Goal: Answer question/provide support: Share knowledge or assist other users

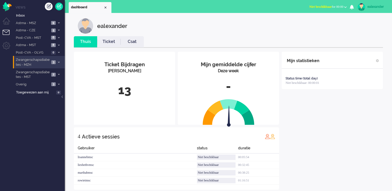
click at [46, 60] on span "Zwangerschapsdiabetes - MZH" at bounding box center [32, 62] width 35 height 10
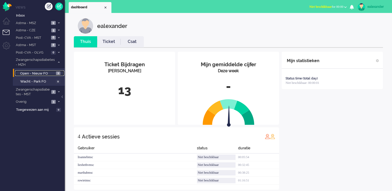
click at [53, 73] on span "Open - Nieuw FO" at bounding box center [37, 73] width 34 height 5
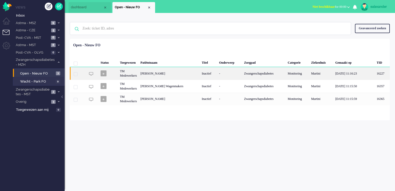
click at [196, 73] on div "[PERSON_NAME]" at bounding box center [169, 73] width 61 height 13
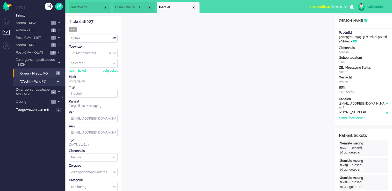
click at [116, 54] on input "Assign Group" at bounding box center [93, 53] width 48 height 8
click at [114, 69] on li "TM Verpleegkundigen" at bounding box center [93, 69] width 48 height 8
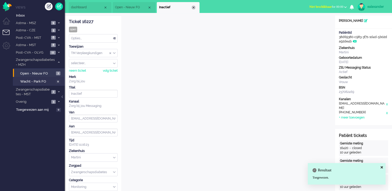
click at [193, 8] on div "Close tab" at bounding box center [193, 7] width 4 height 4
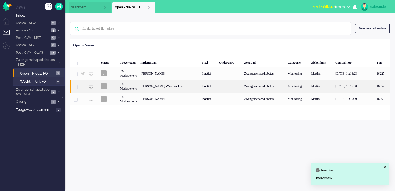
click at [185, 88] on div "[PERSON_NAME] Wagenmakers" at bounding box center [169, 86] width 61 height 13
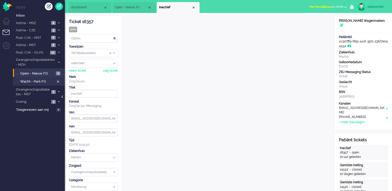
click at [63, 97] on div at bounding box center [62, 99] width 3 height 8
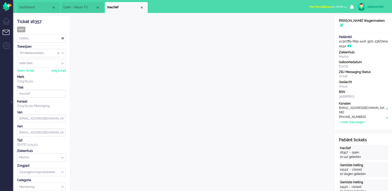
click at [63, 52] on div "TM Medewerkers" at bounding box center [41, 53] width 48 height 8
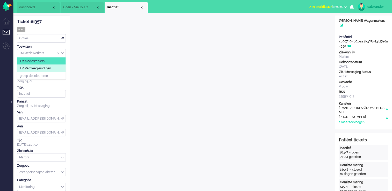
click at [65, 69] on div "TM Medewerkers TM Verpleegkundigen groep deselecteren" at bounding box center [41, 68] width 49 height 23
click at [60, 68] on li "TM Verpleegkundigen" at bounding box center [41, 69] width 48 height 8
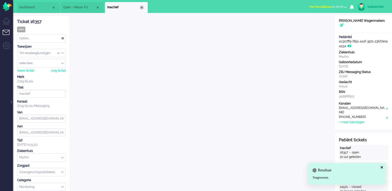
click at [143, 8] on div "Close tab" at bounding box center [141, 7] width 4 height 4
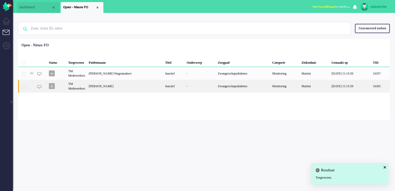
click at [127, 90] on div "[PERSON_NAME]" at bounding box center [125, 86] width 77 height 13
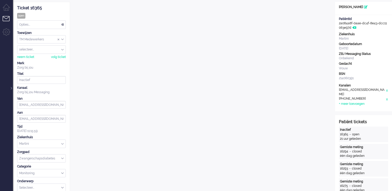
scroll to position [12, 0]
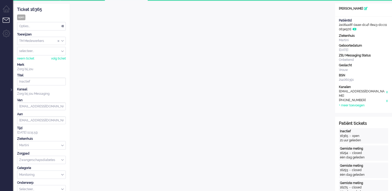
click at [63, 41] on div "TM Medewerkers" at bounding box center [41, 41] width 48 height 8
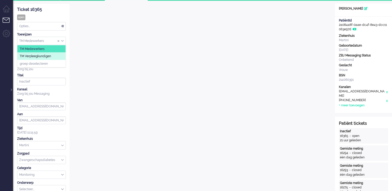
click at [63, 56] on li "TM Verpleegkundigen" at bounding box center [41, 57] width 48 height 8
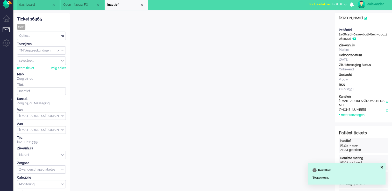
scroll to position [0, 0]
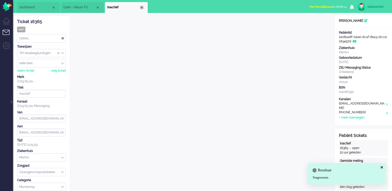
click at [143, 7] on div "Close tab" at bounding box center [141, 7] width 4 height 4
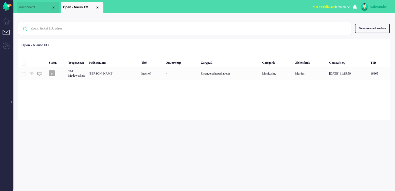
click at [100, 8] on li "Open - Nieuw FO" at bounding box center [82, 7] width 43 height 11
click at [99, 8] on div "Close tab" at bounding box center [97, 7] width 4 height 4
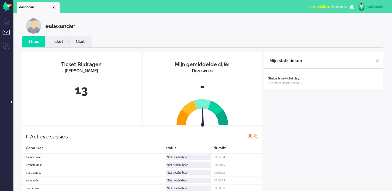
click at [12, 103] on div at bounding box center [11, 99] width 3 height 8
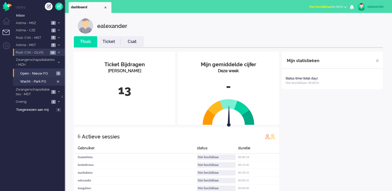
click at [57, 52] on span at bounding box center [59, 52] width 4 height 3
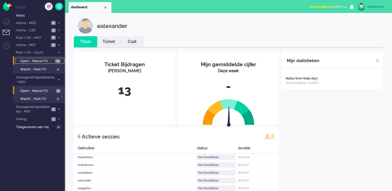
click at [58, 62] on span "11" at bounding box center [57, 61] width 5 height 4
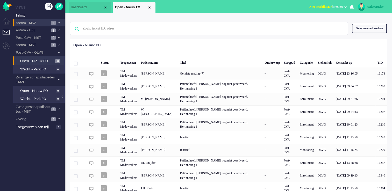
drag, startPoint x: 60, startPoint y: 23, endPoint x: 58, endPoint y: 27, distance: 4.8
click at [60, 23] on span at bounding box center [59, 22] width 4 height 3
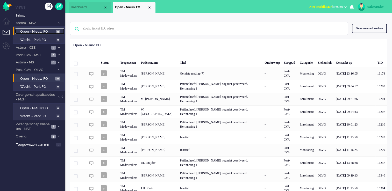
click at [55, 33] on link "Open - Nieuw FO 9" at bounding box center [39, 31] width 49 height 6
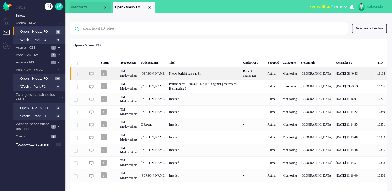
click at [203, 73] on div "Nieuw bericht van patiënt" at bounding box center [204, 73] width 74 height 13
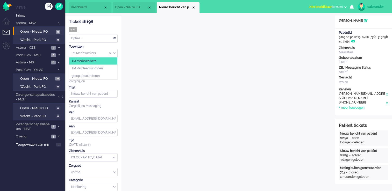
click at [114, 53] on div "TM Medewerkers" at bounding box center [93, 53] width 48 height 8
click at [112, 68] on li "TM Verpleegkundigen" at bounding box center [93, 69] width 48 height 8
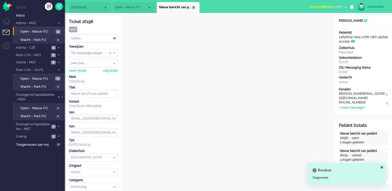
click at [194, 8] on div "Close tab" at bounding box center [193, 7] width 4 height 4
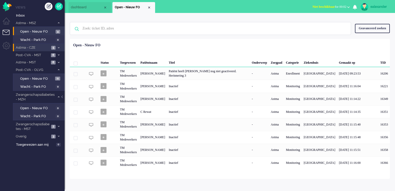
click at [58, 46] on li "Astma - CZE 5" at bounding box center [39, 48] width 52 height 8
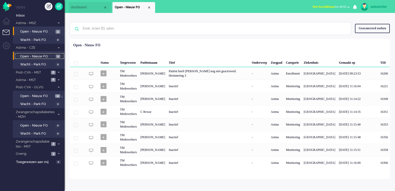
click at [53, 56] on span "Open - Nieuw FO" at bounding box center [37, 56] width 34 height 5
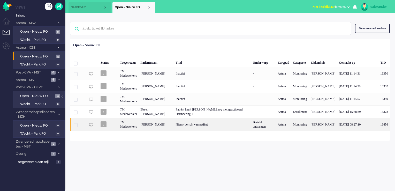
click at [252, 124] on div "Bericht ontvangen" at bounding box center [263, 124] width 25 height 13
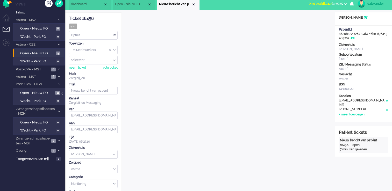
scroll to position [2, 0]
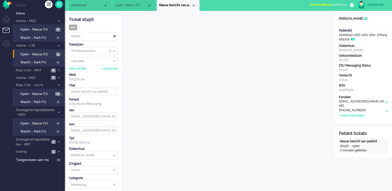
click at [114, 49] on div "TM Medewerkers" at bounding box center [93, 51] width 48 height 8
click at [113, 66] on li "TM Verpleegkundigen" at bounding box center [93, 67] width 48 height 8
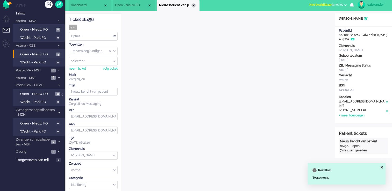
click at [192, 5] on div "Close tab" at bounding box center [193, 5] width 4 height 4
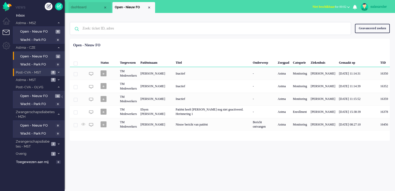
click at [59, 73] on span at bounding box center [59, 72] width 4 height 3
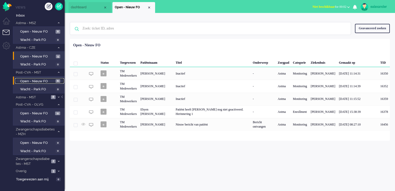
click at [52, 80] on span "Open - Nieuw FO" at bounding box center [37, 81] width 34 height 5
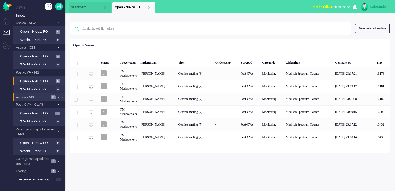
click at [53, 97] on span "8" at bounding box center [53, 97] width 5 height 4
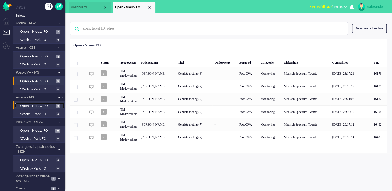
click at [60, 106] on span "8" at bounding box center [58, 106] width 5 height 4
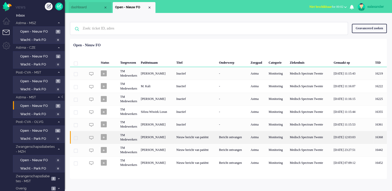
click at [247, 136] on div "Bericht ontvangen" at bounding box center [233, 137] width 32 height 13
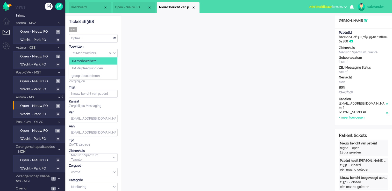
click at [115, 54] on div "TM Medewerkers" at bounding box center [93, 53] width 48 height 8
click at [116, 68] on li "TM Verpleegkundigen" at bounding box center [93, 69] width 48 height 8
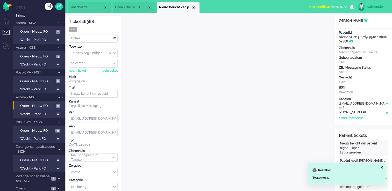
click at [192, 8] on div "Close tab" at bounding box center [193, 7] width 4 height 4
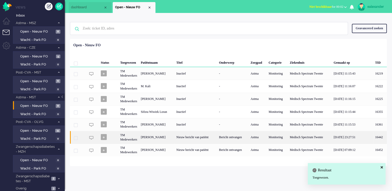
click at [205, 138] on div "Nieuw bericht van patiënt" at bounding box center [195, 137] width 43 height 13
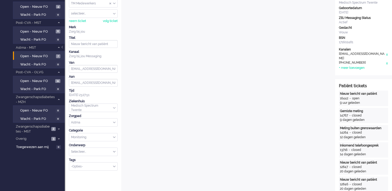
scroll to position [5, 0]
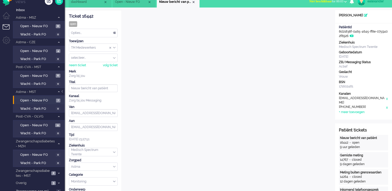
click at [116, 47] on input "Assign Group" at bounding box center [93, 48] width 48 height 8
click at [113, 64] on li "TM Verpleegkundigen" at bounding box center [93, 63] width 48 height 8
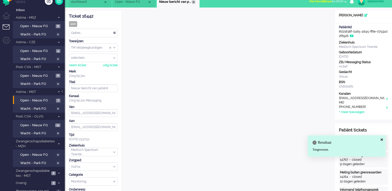
click at [194, 3] on div "Close tab" at bounding box center [193, 2] width 4 height 4
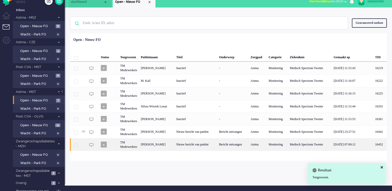
click at [231, 146] on div "Bericht ontvangen" at bounding box center [233, 144] width 32 height 13
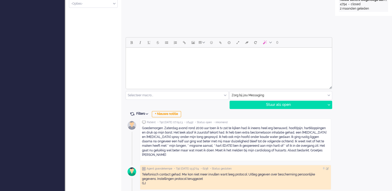
scroll to position [57, 0]
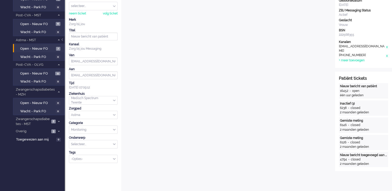
drag, startPoint x: 367, startPoint y: 139, endPoint x: 371, endPoint y: 185, distance: 46.0
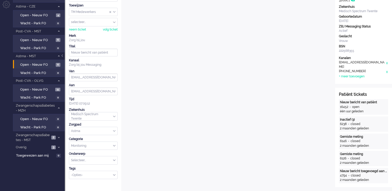
scroll to position [0, 0]
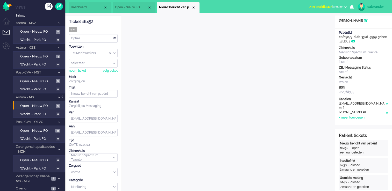
click at [115, 54] on div "TM Medewerkers" at bounding box center [93, 53] width 48 height 8
click at [114, 67] on li "TM Verpleegkundigen" at bounding box center [93, 69] width 48 height 8
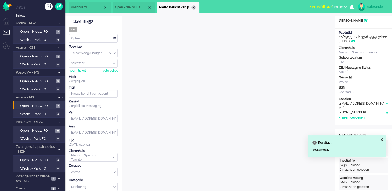
click at [194, 7] on div "Close tab" at bounding box center [193, 7] width 4 height 4
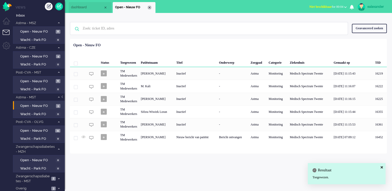
click at [149, 6] on div "Close tab" at bounding box center [149, 7] width 4 height 4
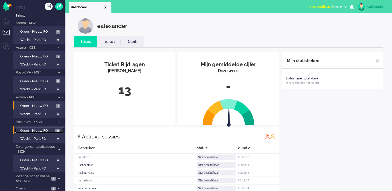
click at [43, 129] on span "Open - Nieuw FO" at bounding box center [37, 130] width 34 height 5
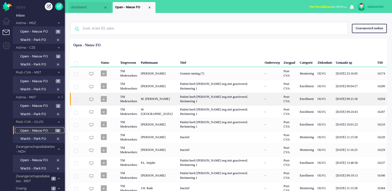
scroll to position [26, 0]
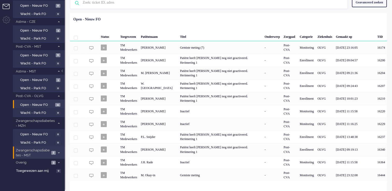
click at [61, 152] on li "Zwangerschapsdiabetes - MST 2" at bounding box center [39, 152] width 52 height 12
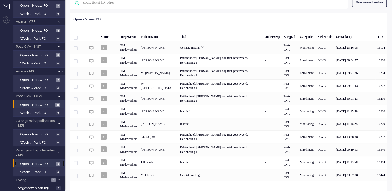
click at [53, 161] on span "Open - Nieuw FO" at bounding box center [37, 163] width 34 height 5
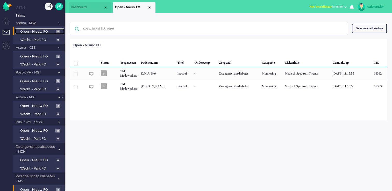
click at [36, 30] on span "Open - Nieuw FO" at bounding box center [37, 31] width 34 height 5
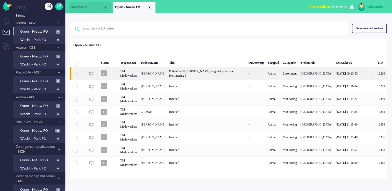
click at [213, 72] on div "Patiënt heeft [PERSON_NAME] nog niet geactiveerd. Herinnering 3" at bounding box center [206, 73] width 79 height 13
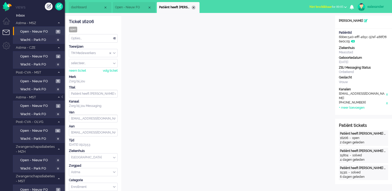
click at [194, 9] on div "Close tab" at bounding box center [193, 7] width 4 height 4
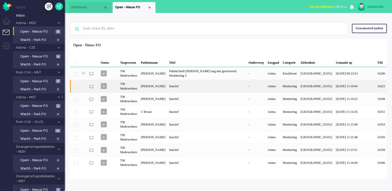
click at [188, 86] on div "Inactief" at bounding box center [206, 86] width 79 height 13
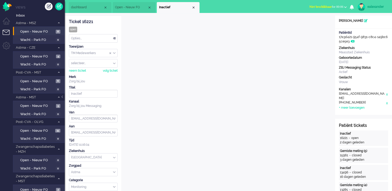
click at [193, 8] on div "Close tab" at bounding box center [193, 7] width 4 height 4
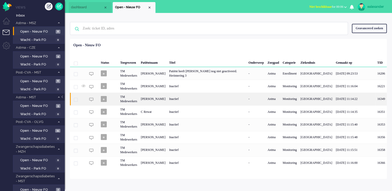
click at [207, 99] on div "Inactief" at bounding box center [206, 99] width 79 height 13
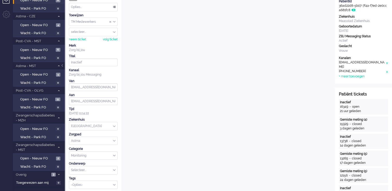
scroll to position [5, 0]
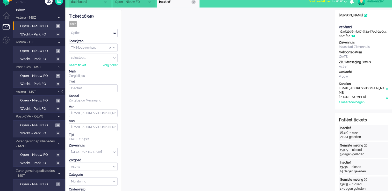
click at [195, 2] on div "Close tab" at bounding box center [193, 2] width 4 height 4
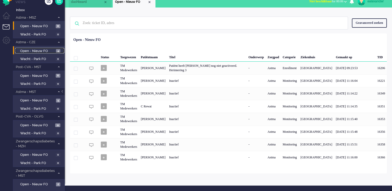
click at [52, 51] on span "Open - Nieuw FO" at bounding box center [37, 51] width 34 height 5
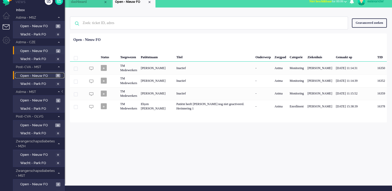
click at [38, 73] on span "Open - Nieuw FO" at bounding box center [37, 75] width 34 height 5
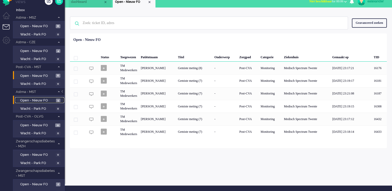
click at [36, 99] on span "Open - Nieuw FO" at bounding box center [37, 100] width 34 height 5
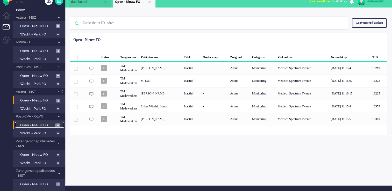
click at [45, 123] on span "Open - Nieuw FO" at bounding box center [37, 125] width 34 height 5
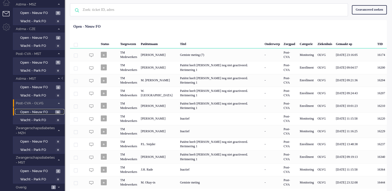
scroll to position [26, 0]
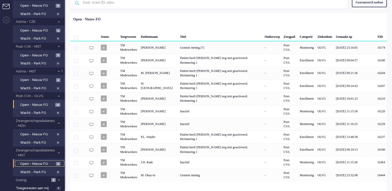
click at [37, 164] on span "Open - Nieuw FO" at bounding box center [37, 163] width 34 height 5
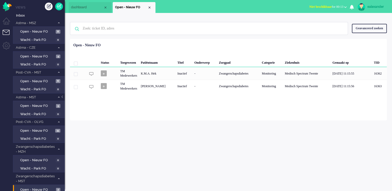
click at [338, 6] on span "Niet beschikbaar for 00:13" at bounding box center [326, 7] width 34 height 4
click at [257, 14] on div "Geen zoekresultaten [PERSON_NAME] nog eens Geavanceerd zoeken Geavanceerd zoeke…" at bounding box center [228, 66] width 327 height 107
click at [55, 33] on link "Open - Nieuw FO 8" at bounding box center [39, 31] width 49 height 6
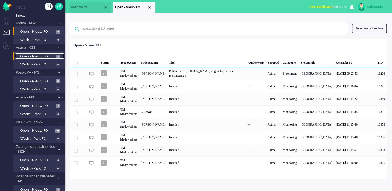
click at [56, 54] on link "Open - Nieuw FO 4" at bounding box center [39, 56] width 49 height 6
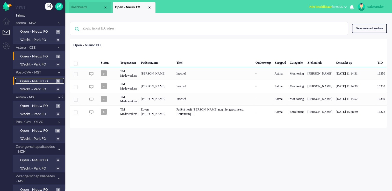
click at [55, 81] on link "Open - Nieuw FO 6" at bounding box center [39, 81] width 49 height 6
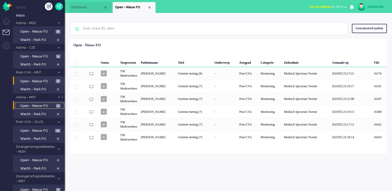
click at [55, 105] on link "Open - Nieuw FO 5" at bounding box center [39, 106] width 49 height 6
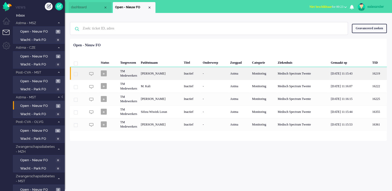
click at [178, 75] on div "[PERSON_NAME]" at bounding box center [160, 73] width 43 height 13
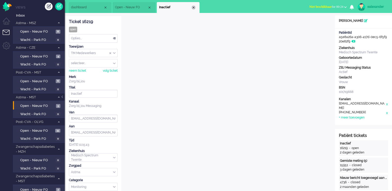
click at [195, 8] on div "Close tab" at bounding box center [193, 7] width 4 height 4
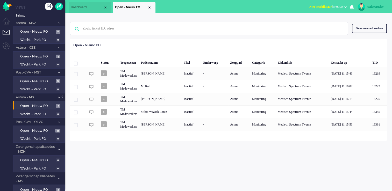
click at [341, 8] on span "Niet beschikbaar for 00:38" at bounding box center [326, 7] width 34 height 4
click at [326, 22] on label "Online" at bounding box center [324, 23] width 41 height 4
click at [40, 28] on link "Open - Nieuw FO 8" at bounding box center [39, 31] width 49 height 6
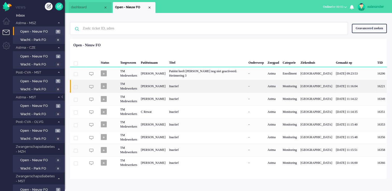
click at [167, 87] on div "[PERSON_NAME]" at bounding box center [153, 86] width 28 height 13
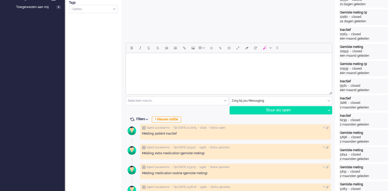
scroll to position [155, 0]
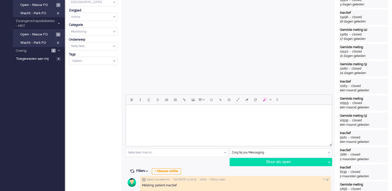
click at [170, 114] on body "Rich Text Area. Press ALT-0 for help." at bounding box center [229, 111] width 202 height 9
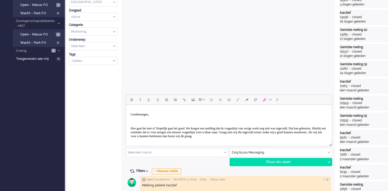
scroll to position [34, 0]
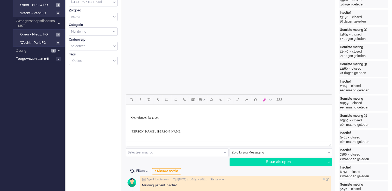
click at [157, 129] on body "Goedemorgen, [PERSON_NAME] gaat het met u? Hopelijk gaat het goed. We kregen ee…" at bounding box center [229, 106] width 202 height 65
click at [142, 126] on p "Rich Text Area. Press ALT-0 for help." at bounding box center [228, 125] width 196 height 4
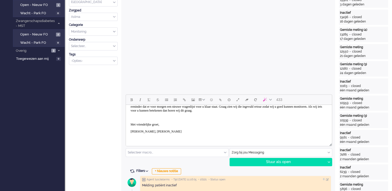
click at [133, 117] on p "Rich Text Area. Press ALT-0 for help." at bounding box center [228, 118] width 196 height 4
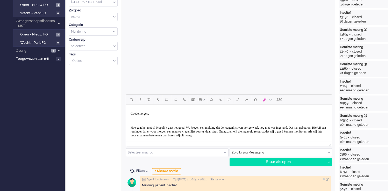
scroll to position [0, 0]
click at [136, 122] on p "Rich Text Area. Press ALT-0 for help." at bounding box center [228, 122] width 196 height 4
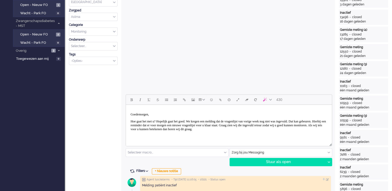
click at [137, 108] on body "Goedemorgen, [PERSON_NAME] gaat het met u? Hopelijk gaat het goed. We kregen ee…" at bounding box center [229, 132] width 202 height 51
drag, startPoint x: 130, startPoint y: 116, endPoint x: 138, endPoint y: 115, distance: 7.4
click at [131, 116] on span "Goedemorgen," at bounding box center [139, 115] width 18 height 4
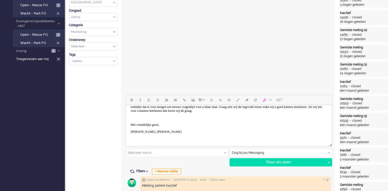
scroll to position [155, 0]
click at [162, 137] on body "Goedemorgen, [PERSON_NAME] gaat het met u? Hopelijk gaat het goed. We kregen ee…" at bounding box center [229, 113] width 202 height 51
click at [189, 132] on p "[PERSON_NAME], [PERSON_NAME]" at bounding box center [228, 132] width 196 height 4
click at [288, 160] on div "Stuur als open" at bounding box center [278, 162] width 96 height 8
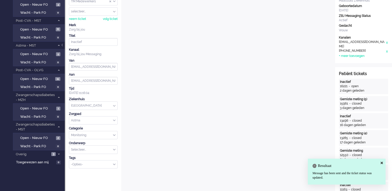
scroll to position [0, 0]
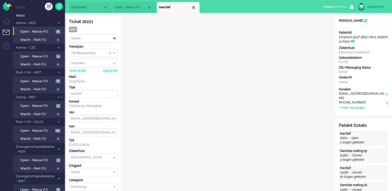
click at [193, 8] on div "Close tab" at bounding box center [193, 7] width 4 height 4
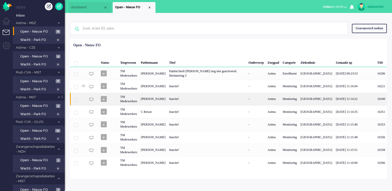
click at [167, 97] on div "[PERSON_NAME]" at bounding box center [153, 99] width 28 height 13
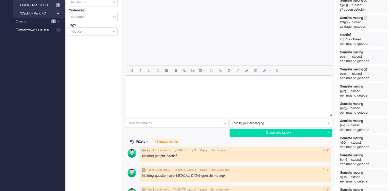
scroll to position [212, 0]
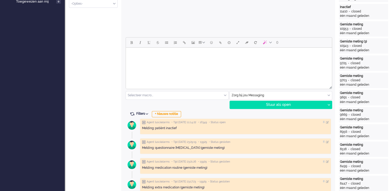
click at [183, 58] on body "Rich Text Area. Press ALT-0 for help." at bounding box center [229, 54] width 202 height 9
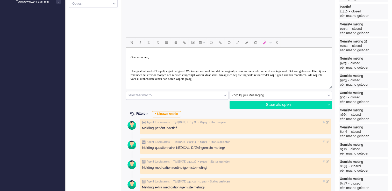
scroll to position [34, 0]
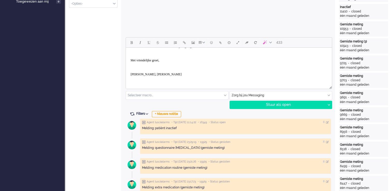
click at [145, 67] on p "Rich Text Area. Press ALT-0 for help." at bounding box center [228, 67] width 196 height 4
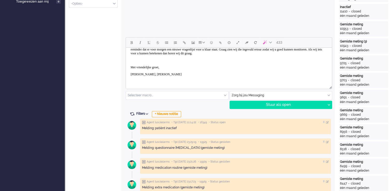
click at [135, 61] on p "Rich Text Area. Press ALT-0 for help." at bounding box center [228, 60] width 196 height 4
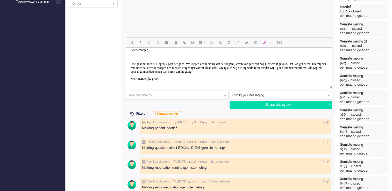
scroll to position [0, 0]
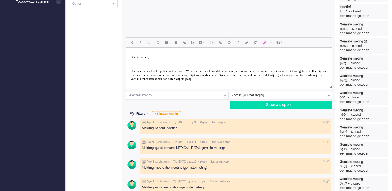
click at [139, 63] on p "Rich Text Area. Press ALT-0 for help." at bounding box center [228, 64] width 196 height 4
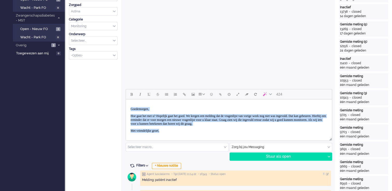
scroll to position [14, 0]
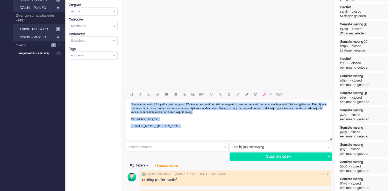
drag, startPoint x: 131, startPoint y: 109, endPoint x: 195, endPoint y: 126, distance: 66.7
click at [195, 126] on body "Goedemorgen, [PERSON_NAME] gaat het met u? Hopelijk gaat het goed. We kregen ee…" at bounding box center [229, 112] width 202 height 44
copy body "Goedemorgen, [PERSON_NAME] gaat het met u? Hopelijk gaat het goed. We kregen ee…"
click at [229, 126] on p "[PERSON_NAME], [PERSON_NAME]" at bounding box center [228, 126] width 196 height 4
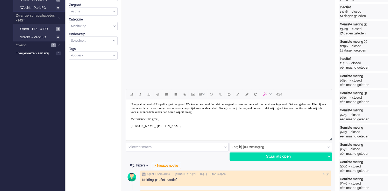
scroll to position [212, 0]
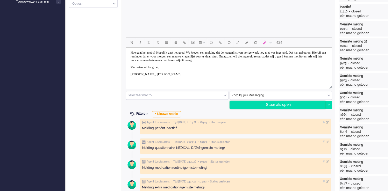
click at [280, 105] on div "Stuur als open" at bounding box center [278, 105] width 96 height 8
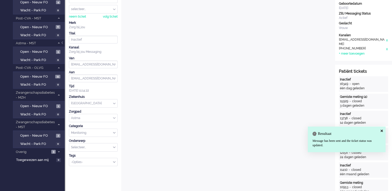
scroll to position [0, 0]
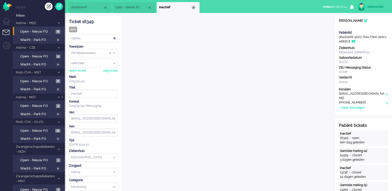
click at [193, 8] on div "Close tab" at bounding box center [193, 7] width 4 height 4
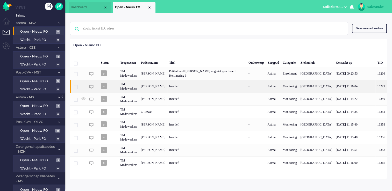
click at [167, 86] on div "[PERSON_NAME]" at bounding box center [153, 86] width 28 height 13
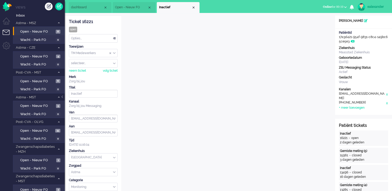
scroll to position [16, 0]
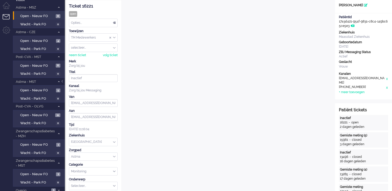
click at [115, 23] on div "Opties..." at bounding box center [93, 23] width 48 height 8
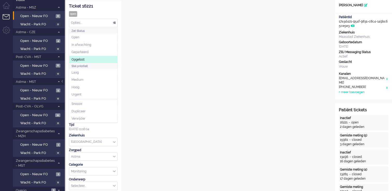
drag, startPoint x: 94, startPoint y: 58, endPoint x: 105, endPoint y: 58, distance: 11.1
click at [94, 58] on li "Opgelost" at bounding box center [93, 60] width 48 height 8
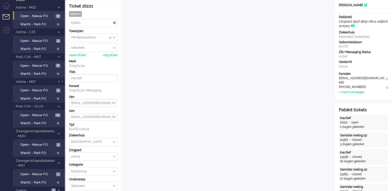
scroll to position [0, 0]
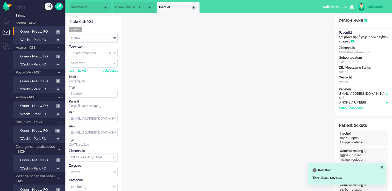
click at [192, 6] on li "Inactief" at bounding box center [178, 7] width 43 height 11
drag, startPoint x: 194, startPoint y: 8, endPoint x: 179, endPoint y: 21, distance: 20.3
click at [194, 8] on div "Close tab" at bounding box center [193, 7] width 4 height 4
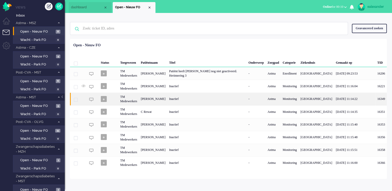
click at [164, 101] on div "[PERSON_NAME]" at bounding box center [153, 99] width 28 height 13
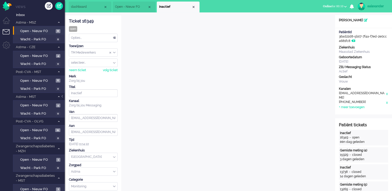
scroll to position [16, 0]
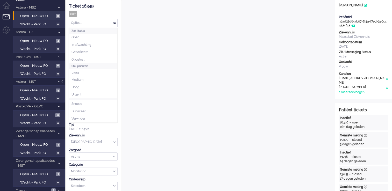
click at [116, 23] on div "Opties..." at bounding box center [93, 23] width 48 height 8
drag, startPoint x: 100, startPoint y: 56, endPoint x: 127, endPoint y: 61, distance: 27.3
click at [100, 56] on li "Opgelost" at bounding box center [93, 60] width 48 height 8
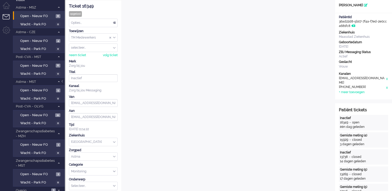
scroll to position [0, 0]
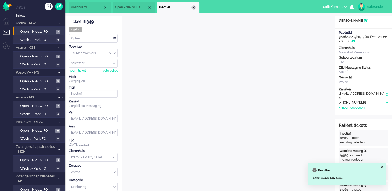
click at [194, 7] on div "Close tab" at bounding box center [193, 7] width 4 height 4
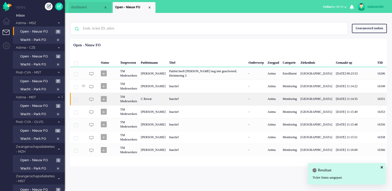
click at [183, 98] on div "Inactief" at bounding box center [206, 99] width 79 height 13
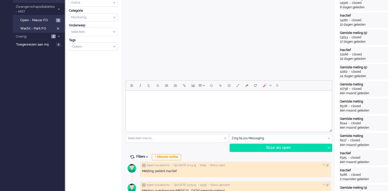
scroll to position [181, 0]
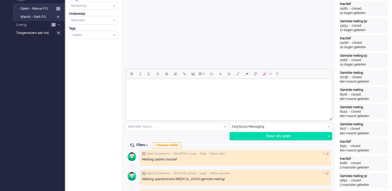
click at [182, 90] on html at bounding box center [229, 85] width 206 height 13
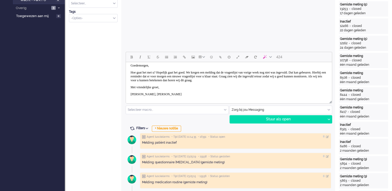
scroll to position [207, 0]
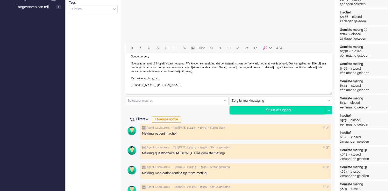
drag, startPoint x: 291, startPoint y: 110, endPoint x: 296, endPoint y: 113, distance: 5.5
click at [291, 110] on div "Stuur als open" at bounding box center [278, 110] width 96 height 8
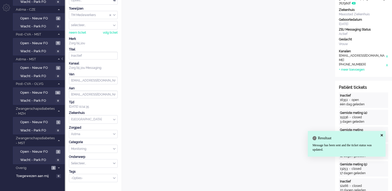
scroll to position [0, 0]
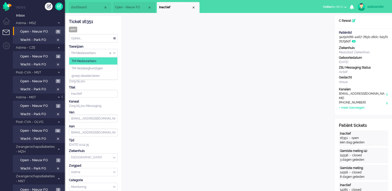
click at [115, 52] on div "TM Medewerkers" at bounding box center [93, 53] width 48 height 8
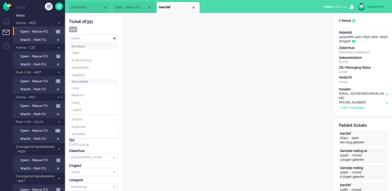
click at [116, 39] on div "Opties..." at bounding box center [93, 38] width 48 height 8
click at [102, 76] on li "Opgelost" at bounding box center [93, 75] width 48 height 8
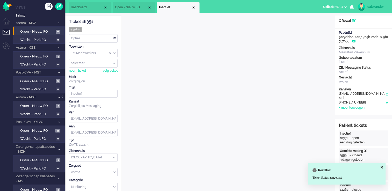
click at [193, 8] on div "Close tab" at bounding box center [193, 7] width 4 height 4
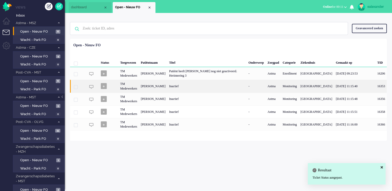
click at [219, 88] on div "Inactief" at bounding box center [206, 86] width 79 height 13
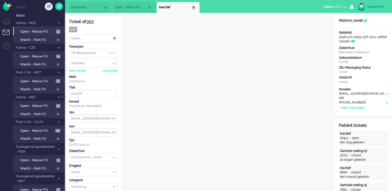
click at [194, 7] on div "Close tab" at bounding box center [193, 7] width 4 height 4
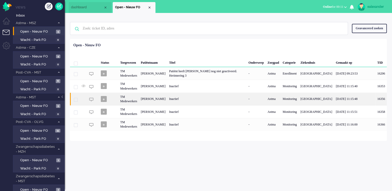
click at [192, 100] on div "Inactief" at bounding box center [206, 99] width 79 height 13
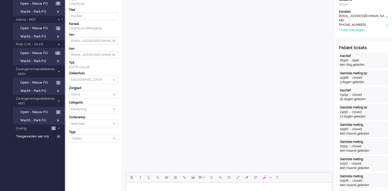
scroll to position [129, 0]
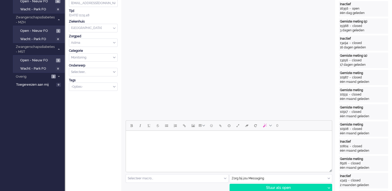
click at [230, 144] on html at bounding box center [229, 137] width 206 height 13
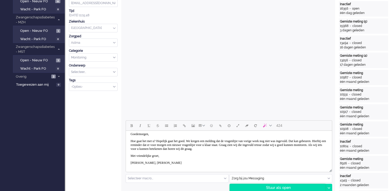
click at [283, 188] on div "Stuur als open" at bounding box center [278, 188] width 96 height 8
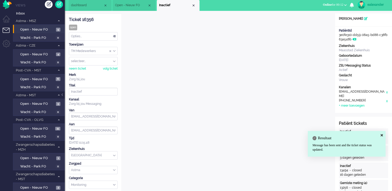
scroll to position [0, 0]
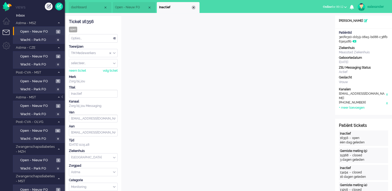
click at [194, 8] on div "Close tab" at bounding box center [193, 7] width 4 height 4
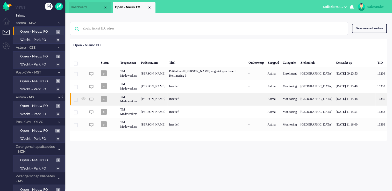
click at [154, 100] on div "[PERSON_NAME]" at bounding box center [153, 99] width 28 height 13
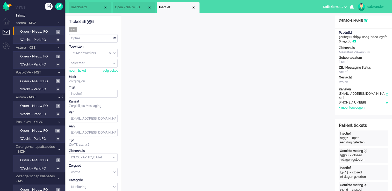
click at [114, 38] on div "Opties..." at bounding box center [93, 38] width 48 height 8
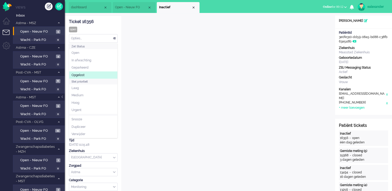
click at [104, 73] on li "Opgelost" at bounding box center [93, 75] width 48 height 8
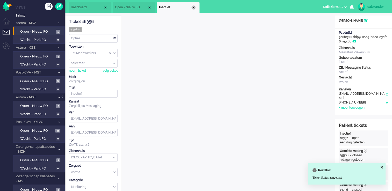
click at [193, 8] on div "Close tab" at bounding box center [193, 7] width 4 height 4
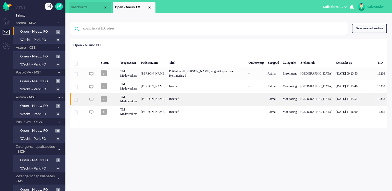
click at [188, 100] on div "Inactief" at bounding box center [206, 99] width 79 height 13
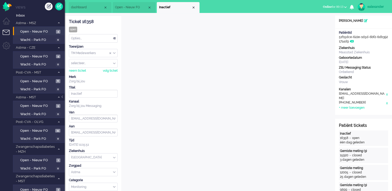
click at [114, 39] on div "Opties..." at bounding box center [93, 38] width 48 height 8
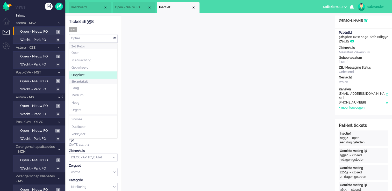
click at [108, 72] on li "Opgelost" at bounding box center [93, 75] width 48 height 8
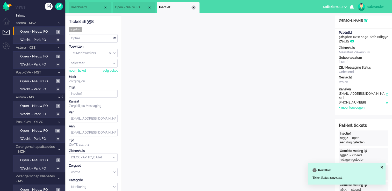
click at [195, 8] on div "Close tab" at bounding box center [193, 7] width 4 height 4
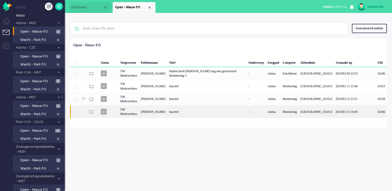
click at [212, 112] on div "Inactief" at bounding box center [206, 111] width 79 height 13
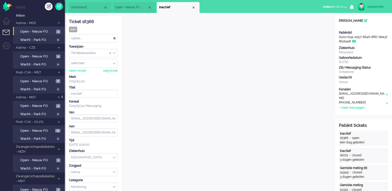
click at [63, 97] on div at bounding box center [62, 99] width 3 height 8
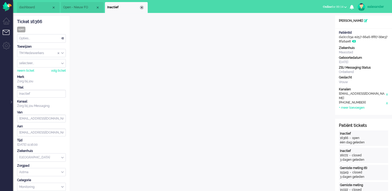
click at [141, 8] on div "Close tab" at bounding box center [141, 7] width 4 height 4
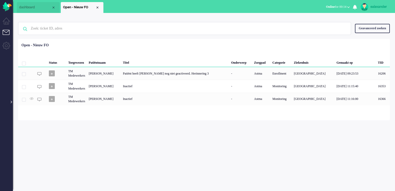
click at [10, 101] on div at bounding box center [11, 99] width 3 height 8
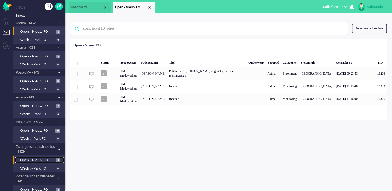
click at [42, 160] on span "Open - Nieuw FO" at bounding box center [37, 160] width 35 height 5
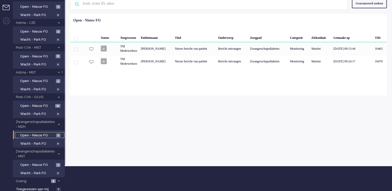
scroll to position [25, 0]
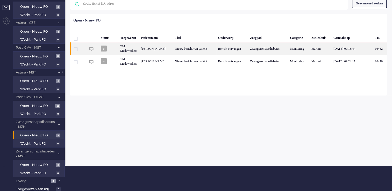
click at [213, 50] on div "Nieuw bericht van patiënt" at bounding box center [194, 48] width 43 height 13
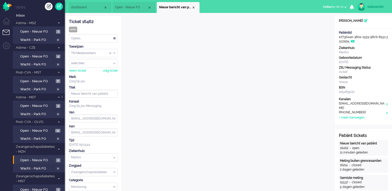
click at [115, 55] on input "Assign Group" at bounding box center [93, 53] width 48 height 8
click at [112, 67] on li "TM Verpleegkundigen" at bounding box center [93, 69] width 48 height 8
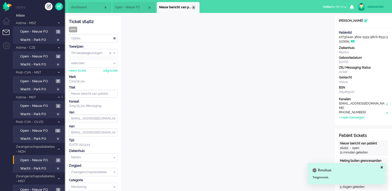
click at [194, 7] on div "Close tab" at bounding box center [193, 7] width 4 height 4
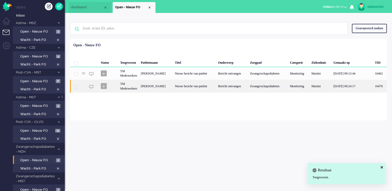
click at [206, 85] on div "Nieuw bericht van patiënt" at bounding box center [194, 86] width 43 height 13
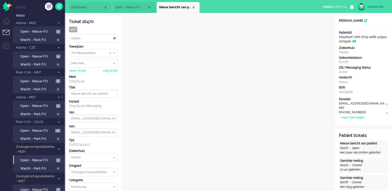
click at [114, 52] on div "TM Medewerkers" at bounding box center [93, 53] width 48 height 8
click at [112, 68] on li "TM Verpleegkundigen" at bounding box center [93, 69] width 48 height 8
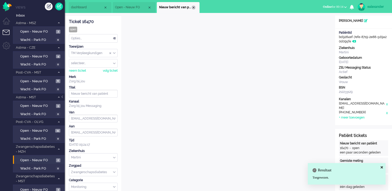
click at [194, 8] on div "Close tab" at bounding box center [193, 7] width 4 height 4
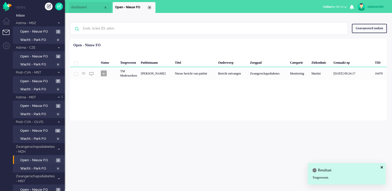
click at [150, 7] on div "Close tab" at bounding box center [149, 7] width 4 height 4
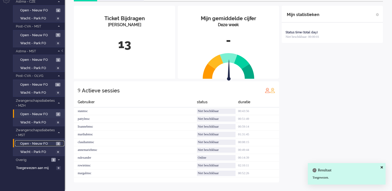
click at [48, 142] on span "Open - Nieuw FO" at bounding box center [37, 143] width 34 height 5
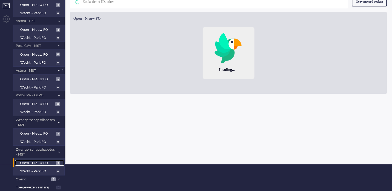
scroll to position [25, 0]
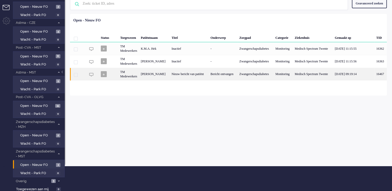
click at [207, 73] on div "Nieuw bericht van patiënt" at bounding box center [189, 74] width 39 height 13
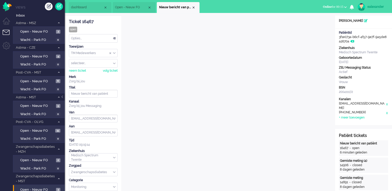
click at [114, 39] on div "Opties..." at bounding box center [93, 38] width 48 height 8
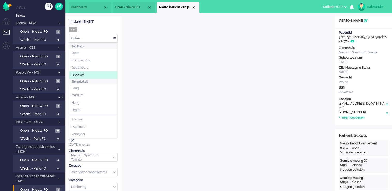
click at [96, 74] on li "Opgelost" at bounding box center [93, 75] width 48 height 8
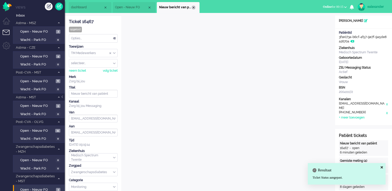
click at [194, 8] on div "Close tab" at bounding box center [193, 7] width 4 height 4
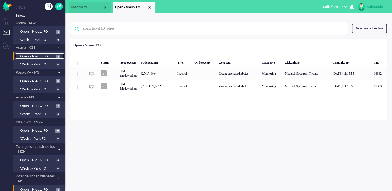
click at [52, 56] on span "Open - Nieuw FO" at bounding box center [37, 56] width 34 height 5
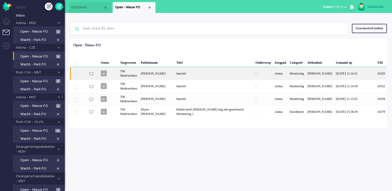
click at [210, 72] on div "Inactief" at bounding box center [213, 73] width 79 height 13
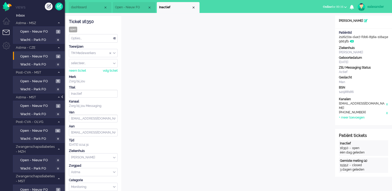
click at [63, 97] on div at bounding box center [62, 99] width 3 height 8
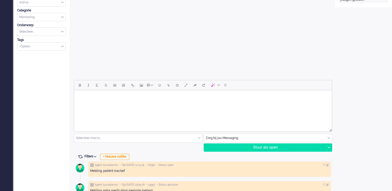
scroll to position [141, 0]
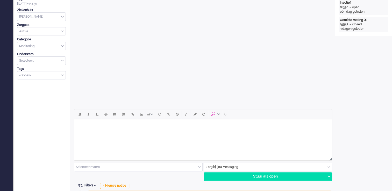
click at [289, 129] on body "Rich Text Area. Press ALT-0 for help." at bounding box center [202, 125] width 253 height 9
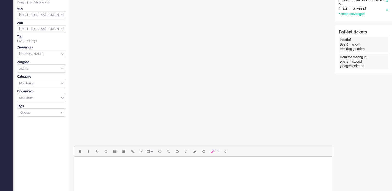
scroll to position [167, 0]
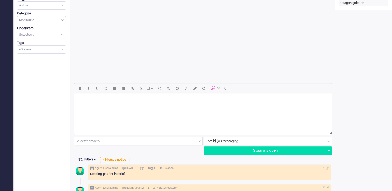
click at [196, 107] on html at bounding box center [203, 99] width 258 height 13
click at [96, 99] on body "Rich Text Area. Press ALT-0 for help." at bounding box center [202, 99] width 253 height 9
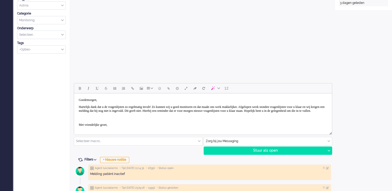
scroll to position [13, 0]
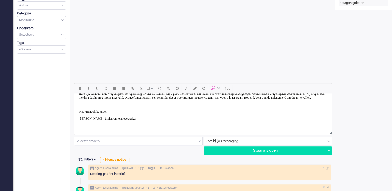
click at [92, 106] on p "Rich Text Area. Press ALT-0 for help." at bounding box center [203, 105] width 248 height 4
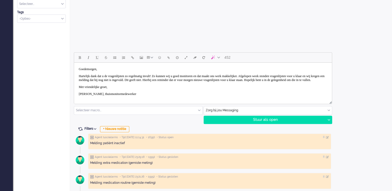
scroll to position [218, 0]
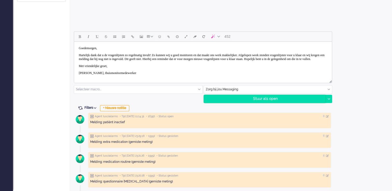
click at [253, 101] on div "Stuur als open" at bounding box center [265, 99] width 122 height 8
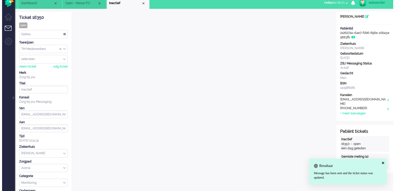
scroll to position [0, 0]
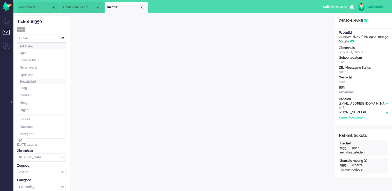
drag, startPoint x: 60, startPoint y: 38, endPoint x: 49, endPoint y: 50, distance: 16.3
click at [60, 38] on div "Opties..." at bounding box center [41, 38] width 48 height 8
click at [36, 72] on li "Opgelost" at bounding box center [41, 75] width 48 height 8
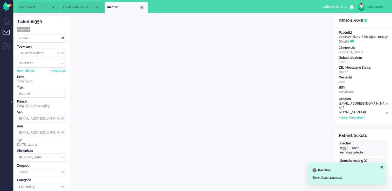
click at [141, 8] on div "Close tab" at bounding box center [141, 7] width 4 height 4
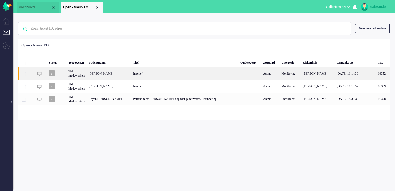
click at [131, 73] on div "[PERSON_NAME]" at bounding box center [109, 73] width 45 height 13
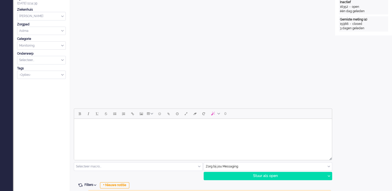
scroll to position [141, 0]
click at [195, 132] on html at bounding box center [203, 125] width 258 height 13
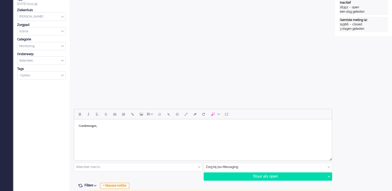
click at [109, 135] on body "Goedemorgen," at bounding box center [202, 129] width 253 height 17
click at [94, 137] on body "Goedemorgen," at bounding box center [202, 129] width 253 height 17
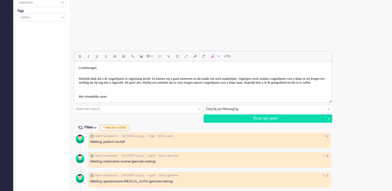
scroll to position [218, 0]
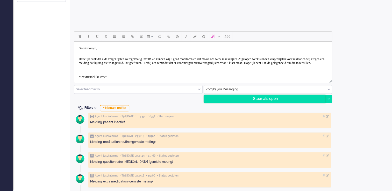
click at [268, 101] on div "Stuur als open" at bounding box center [265, 99] width 122 height 8
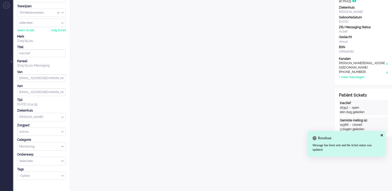
scroll to position [0, 0]
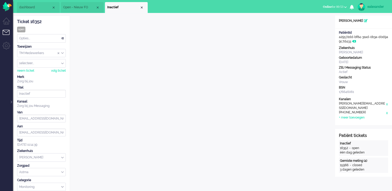
click at [60, 39] on div "Opties..." at bounding box center [41, 38] width 48 height 8
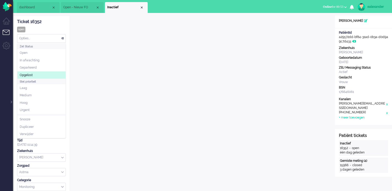
click at [42, 74] on li "Opgelost" at bounding box center [41, 75] width 48 height 8
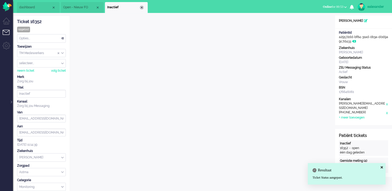
click at [142, 8] on div "Close tab" at bounding box center [141, 7] width 4 height 4
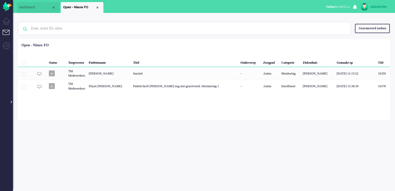
click at [12, 102] on div at bounding box center [11, 99] width 3 height 8
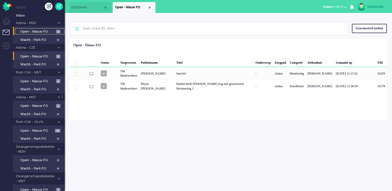
click at [58, 32] on span "3" at bounding box center [58, 32] width 4 height 4
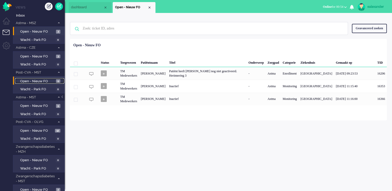
click at [51, 81] on span "Open - Nieuw FO" at bounding box center [37, 81] width 34 height 5
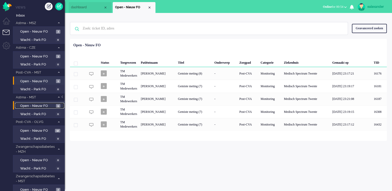
click at [47, 106] on span "Open - Nieuw FO" at bounding box center [37, 106] width 34 height 5
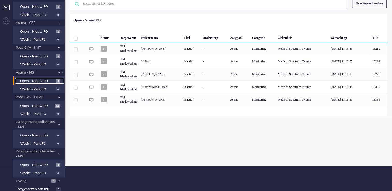
scroll to position [25, 0]
click at [47, 163] on span "Open - Nieuw FO" at bounding box center [37, 165] width 34 height 5
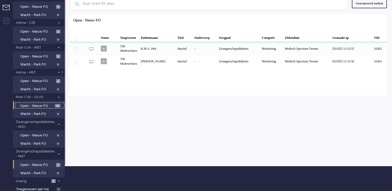
click at [52, 103] on link "Open - Nieuw FO 12" at bounding box center [39, 106] width 49 height 6
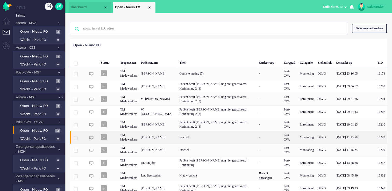
click at [177, 139] on div "[PERSON_NAME]" at bounding box center [158, 137] width 39 height 13
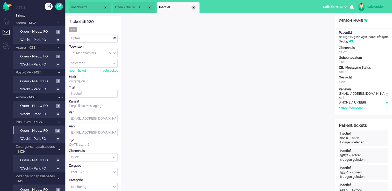
click at [194, 8] on div "Close tab" at bounding box center [193, 7] width 4 height 4
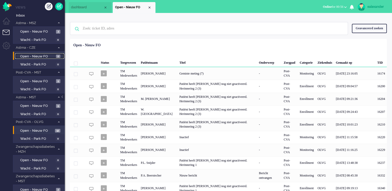
click at [54, 55] on span "Open - Nieuw FO" at bounding box center [37, 56] width 34 height 5
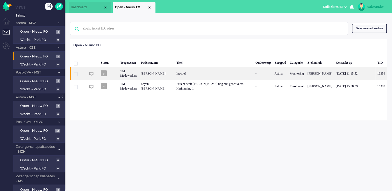
click at [215, 72] on div "Inactief" at bounding box center [213, 73] width 79 height 13
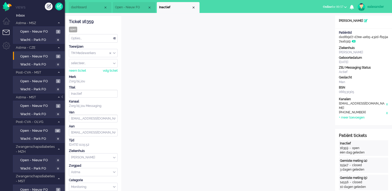
drag, startPoint x: 93, startPoint y: 21, endPoint x: 69, endPoint y: 21, distance: 23.8
click at [69, 21] on div "Ticket 16359" at bounding box center [93, 22] width 49 height 6
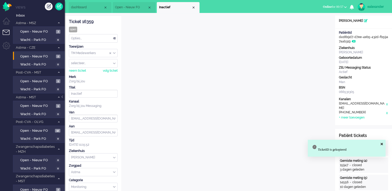
copy div "Ticket 16359"
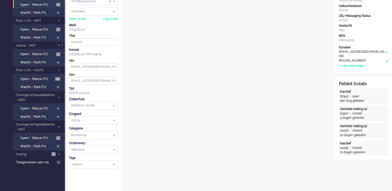
scroll to position [26, 0]
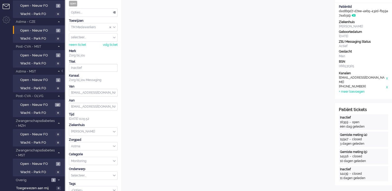
click at [115, 10] on div "Opties..." at bounding box center [93, 13] width 48 height 8
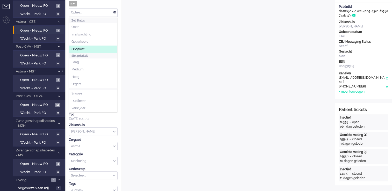
click at [101, 48] on li "Opgelost" at bounding box center [93, 50] width 48 height 8
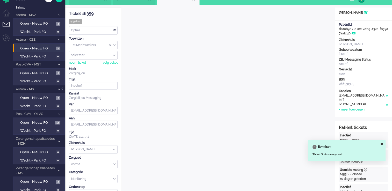
scroll to position [0, 0]
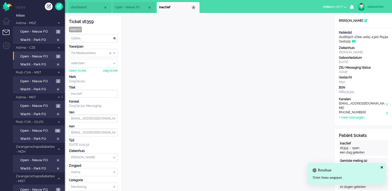
click at [193, 9] on div "Close tab" at bounding box center [193, 7] width 4 height 4
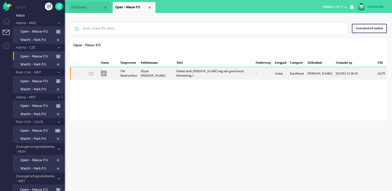
click at [211, 74] on div "Patiënt heeft [PERSON_NAME] nog niet geactiveerd. Herinnering 1" at bounding box center [213, 73] width 79 height 13
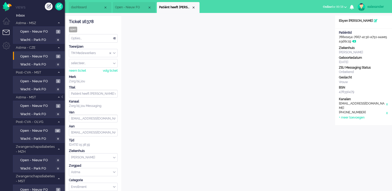
scroll to position [16, 0]
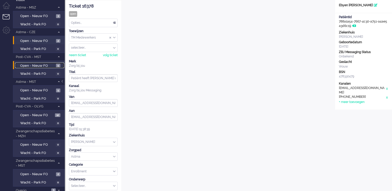
click at [50, 63] on span "Open - Nieuw FO" at bounding box center [37, 65] width 34 height 5
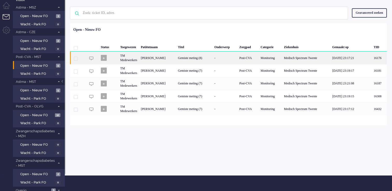
click at [205, 60] on div "Gemiste meting (8)" at bounding box center [194, 58] width 36 height 13
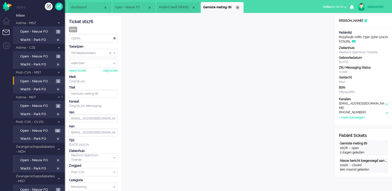
click at [237, 8] on div "Close tab" at bounding box center [237, 7] width 4 height 4
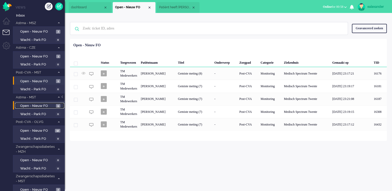
click at [32, 105] on span "Open - Nieuw FO" at bounding box center [37, 106] width 34 height 5
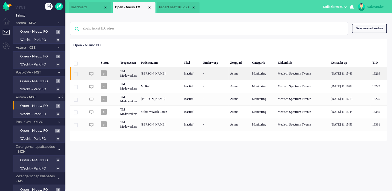
click at [228, 71] on div "-" at bounding box center [214, 73] width 27 height 13
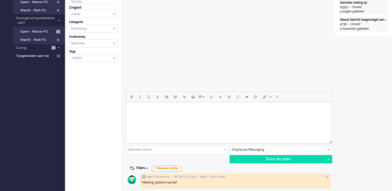
scroll to position [161, 0]
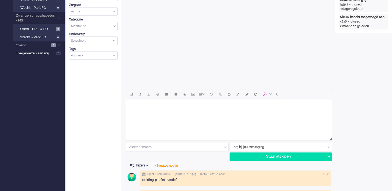
click at [162, 112] on html at bounding box center [229, 105] width 206 height 13
click at [138, 113] on body "Goedemorgen," at bounding box center [229, 109] width 202 height 17
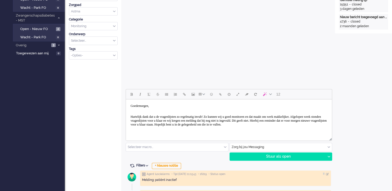
scroll to position [21, 0]
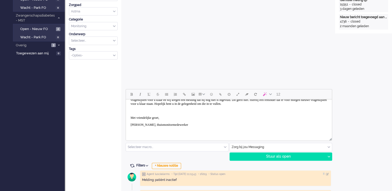
click at [138, 113] on p "Rich Text Area. Press ALT-0 for help." at bounding box center [228, 111] width 196 height 4
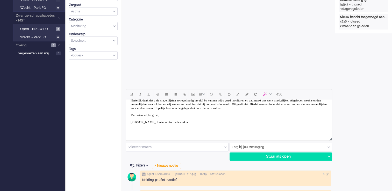
click at [136, 128] on body "Goedemorgen, Hartelijk dank dat u de vragenlijsten zo regelmatig invult! Zo kun…" at bounding box center [229, 109] width 202 height 49
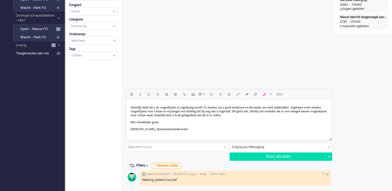
scroll to position [0, 0]
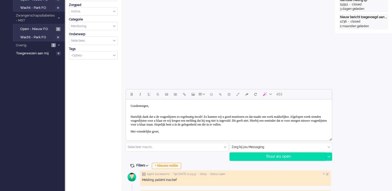
click at [291, 156] on div "Stuur als open" at bounding box center [278, 157] width 96 height 8
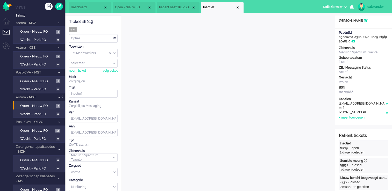
click at [115, 41] on div "Opties..." at bounding box center [93, 38] width 48 height 8
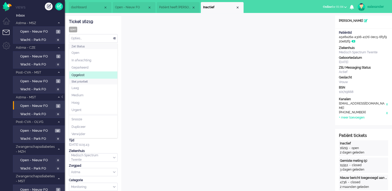
click at [104, 73] on li "Opgelost" at bounding box center [93, 75] width 48 height 8
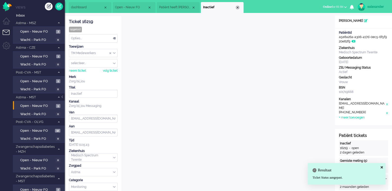
click at [237, 7] on div "Close tab" at bounding box center [237, 7] width 4 height 4
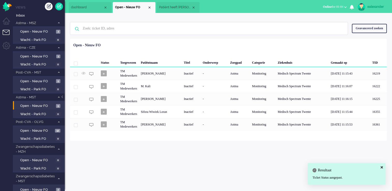
click at [179, 7] on span "Patiënt heeft [PERSON_NAME] nog niet geactiveerd. Herinnering 1" at bounding box center [175, 7] width 32 height 4
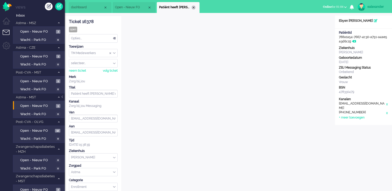
click at [194, 8] on div "Close tab" at bounding box center [193, 7] width 4 height 4
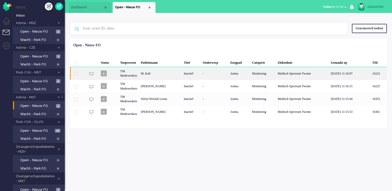
click at [182, 76] on div "M. Kali" at bounding box center [160, 73] width 43 height 13
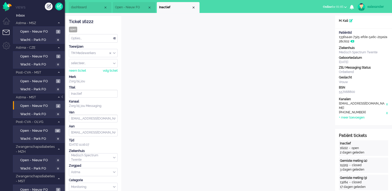
drag, startPoint x: 96, startPoint y: 21, endPoint x: 69, endPoint y: 23, distance: 27.5
click at [69, 23] on div "Ticket 16222" at bounding box center [93, 22] width 49 height 6
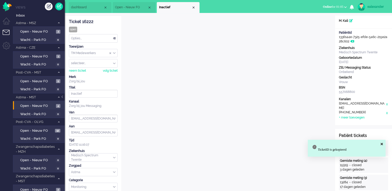
copy div "Ticket 16222"
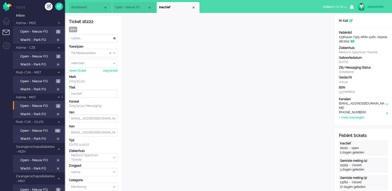
click at [113, 38] on div "Opties..." at bounding box center [93, 38] width 48 height 8
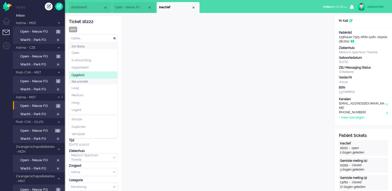
click at [96, 76] on li "Opgelost" at bounding box center [93, 75] width 48 height 8
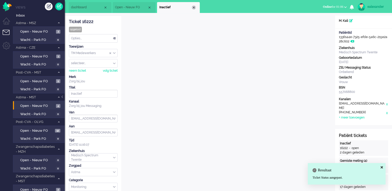
click at [193, 7] on div "Close tab" at bounding box center [194, 7] width 4 height 4
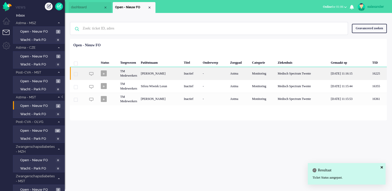
click at [182, 76] on div "[PERSON_NAME]" at bounding box center [160, 73] width 43 height 13
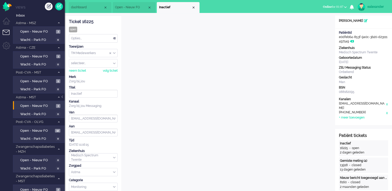
drag, startPoint x: 92, startPoint y: 22, endPoint x: 69, endPoint y: 22, distance: 23.3
click at [69, 22] on div "Ticket 16225" at bounding box center [93, 22] width 49 height 6
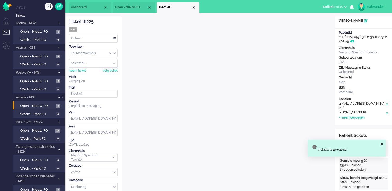
copy div "Ticket 16225"
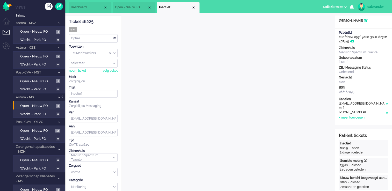
click at [115, 39] on div "Opties..." at bounding box center [93, 38] width 48 height 8
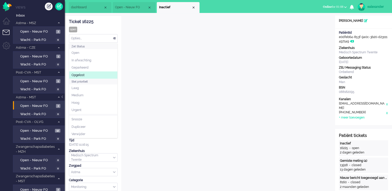
click at [92, 76] on li "Opgelost" at bounding box center [93, 75] width 48 height 8
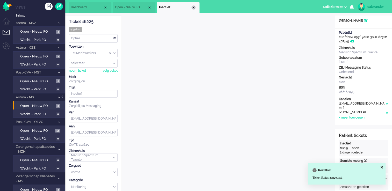
click at [195, 7] on div "Close tab" at bounding box center [193, 7] width 4 height 4
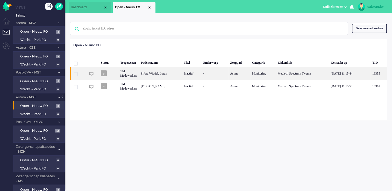
click at [182, 76] on div "Sifora Wiwiek Loran" at bounding box center [160, 73] width 43 height 13
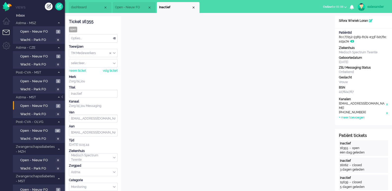
drag, startPoint x: 193, startPoint y: 6, endPoint x: 191, endPoint y: 13, distance: 6.9
click at [193, 6] on div "Close tab" at bounding box center [193, 7] width 4 height 4
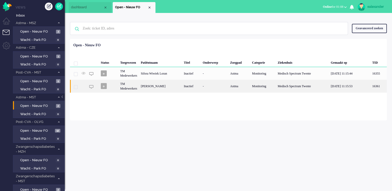
click at [168, 86] on div "[PERSON_NAME]" at bounding box center [160, 86] width 43 height 13
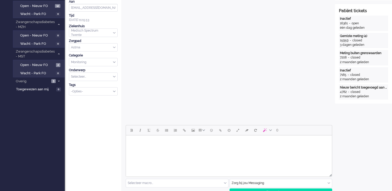
scroll to position [155, 0]
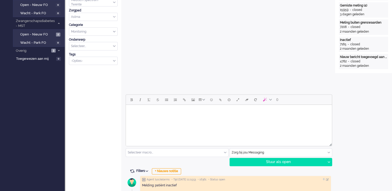
click at [231, 116] on html at bounding box center [229, 111] width 206 height 13
click at [144, 118] on body "Goedemorgen," at bounding box center [229, 115] width 202 height 17
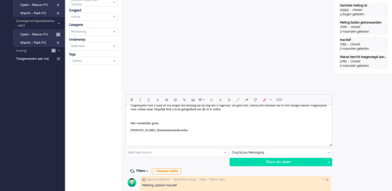
click at [142, 118] on p "Rich Text Area. Press ALT-0 for help." at bounding box center [228, 116] width 196 height 4
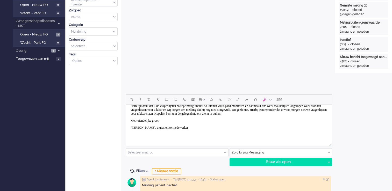
click at [136, 135] on body "Goedemorgen, Hartelijk dank dat u de vragenlijsten zo regelmatig invult! Zo kun…" at bounding box center [229, 115] width 202 height 49
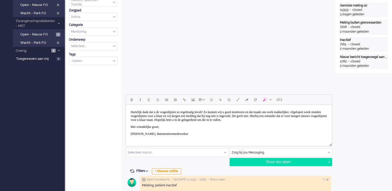
scroll to position [15, 0]
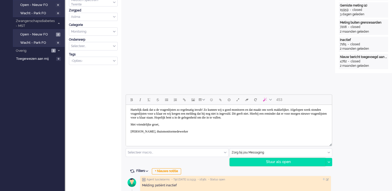
click at [278, 163] on div "Stuur als open" at bounding box center [278, 162] width 96 height 8
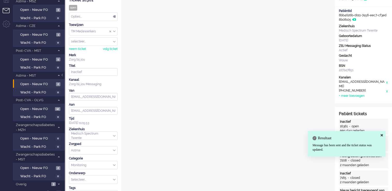
scroll to position [0, 0]
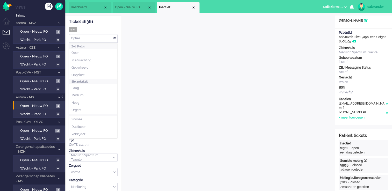
click at [116, 40] on div "Opties..." at bounding box center [93, 38] width 48 height 8
click at [101, 73] on li "Opgelost" at bounding box center [93, 75] width 48 height 8
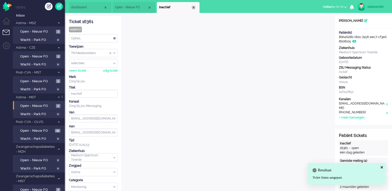
click at [194, 7] on div "Close tab" at bounding box center [193, 7] width 4 height 4
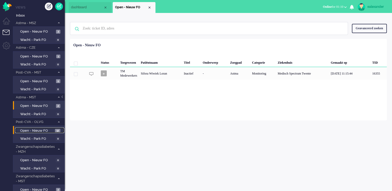
click at [56, 131] on span "12" at bounding box center [57, 131] width 5 height 4
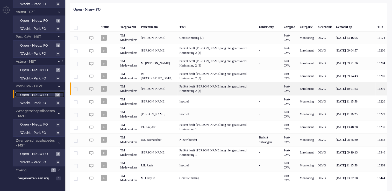
scroll to position [38, 0]
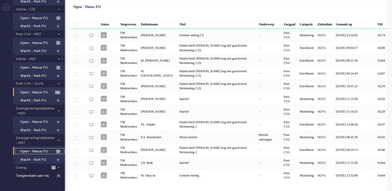
click at [53, 150] on span "Open - Nieuw FO" at bounding box center [37, 151] width 34 height 5
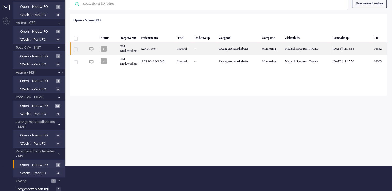
click at [205, 50] on div "-" at bounding box center [204, 48] width 25 height 13
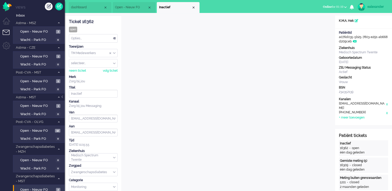
click at [129, 9] on span "Open - Nieuw FO" at bounding box center [131, 7] width 32 height 4
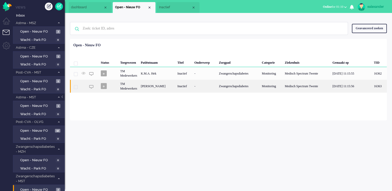
click at [192, 85] on div "Inactief" at bounding box center [183, 86] width 17 height 13
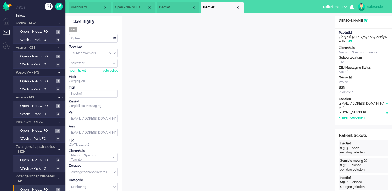
click at [239, 6] on li "Inactief" at bounding box center [222, 7] width 43 height 11
drag, startPoint x: 238, startPoint y: 7, endPoint x: 231, endPoint y: 14, distance: 9.9
click at [237, 7] on div "Close tab" at bounding box center [237, 7] width 4 height 4
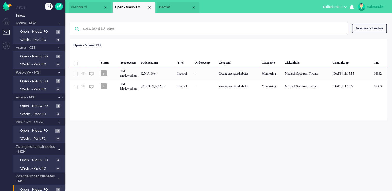
click at [168, 6] on span "Inactief" at bounding box center [175, 7] width 32 height 4
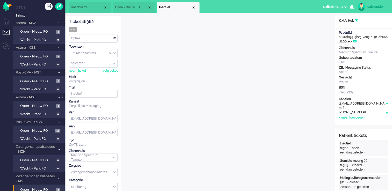
drag, startPoint x: 192, startPoint y: 9, endPoint x: 174, endPoint y: 5, distance: 18.7
click at [192, 9] on div "Close tab" at bounding box center [193, 7] width 4 height 4
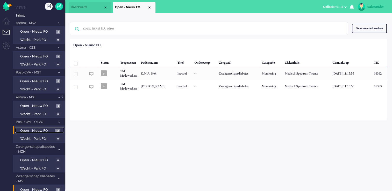
click at [54, 128] on link "Open - Nieuw FO 12" at bounding box center [39, 131] width 49 height 6
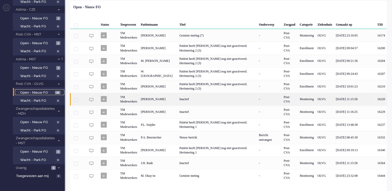
scroll to position [38, 0]
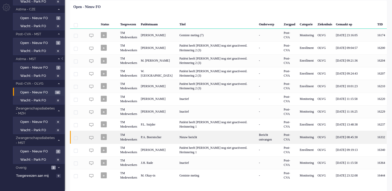
click at [282, 137] on div "Post-CVA" at bounding box center [290, 137] width 16 height 13
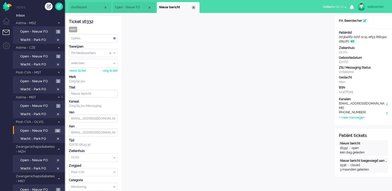
click at [193, 7] on div "Close tab" at bounding box center [193, 7] width 4 height 4
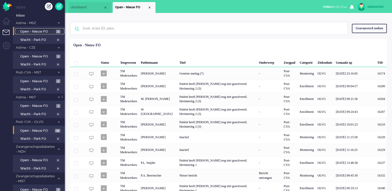
click at [58, 33] on span "3" at bounding box center [58, 32] width 4 height 4
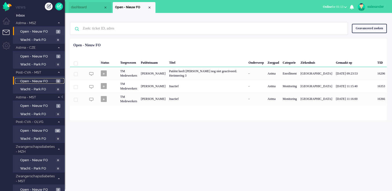
click at [46, 79] on span "Open - Nieuw FO" at bounding box center [37, 81] width 34 height 5
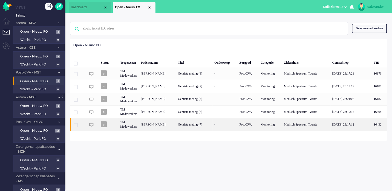
click at [209, 125] on div "Gemiste meting (7)" at bounding box center [194, 124] width 36 height 13
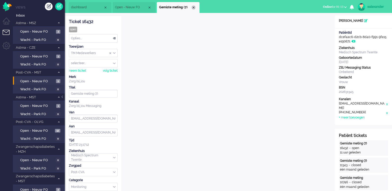
click at [193, 9] on div "Close tab" at bounding box center [193, 7] width 4 height 4
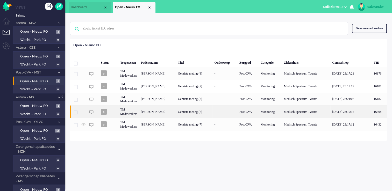
click at [164, 115] on div "[PERSON_NAME]" at bounding box center [157, 111] width 37 height 13
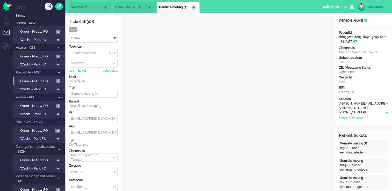
click at [192, 6] on div "Close tab" at bounding box center [193, 7] width 4 height 4
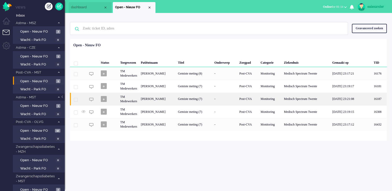
click at [200, 99] on div "Gemiste meting (7)" at bounding box center [194, 99] width 36 height 13
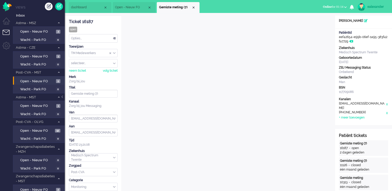
click at [114, 37] on div "Opties..." at bounding box center [93, 38] width 48 height 8
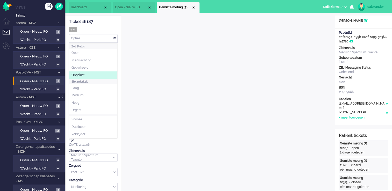
click at [103, 71] on li "Opgelost" at bounding box center [93, 75] width 48 height 8
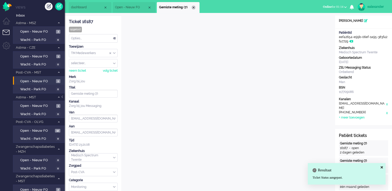
click at [195, 9] on div "Close tab" at bounding box center [193, 7] width 4 height 4
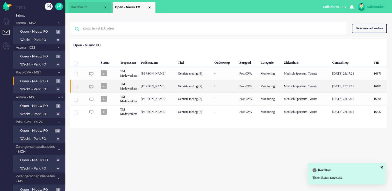
click at [186, 86] on div "Gemiste meting (7)" at bounding box center [194, 86] width 36 height 13
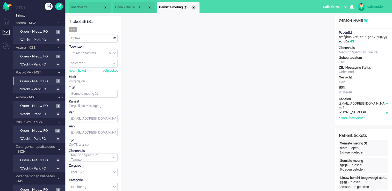
click at [195, 7] on div "Close tab" at bounding box center [193, 7] width 4 height 4
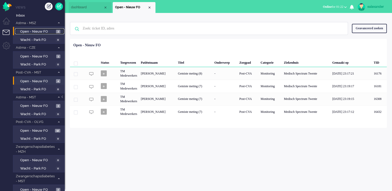
click at [51, 31] on span "Open - Nieuw FO" at bounding box center [37, 31] width 34 height 5
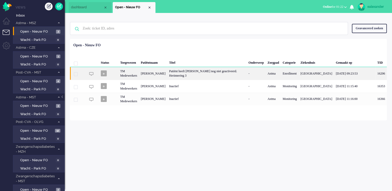
click at [214, 73] on div "Patiënt heeft [PERSON_NAME] nog niet geactiveerd. Herinnering 3" at bounding box center [206, 73] width 79 height 13
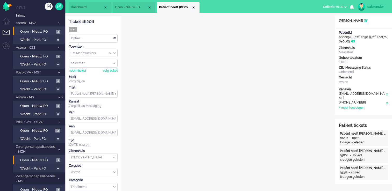
click at [40, 155] on ul "Open - Nieuw FO 1 Wacht - Park FO 0" at bounding box center [39, 163] width 52 height 17
click at [40, 158] on span "Open - Nieuw FO" at bounding box center [37, 160] width 35 height 5
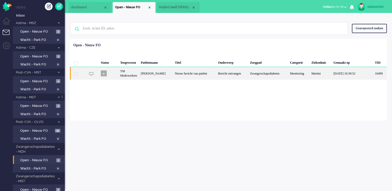
click at [217, 77] on div "Bericht ontvangen" at bounding box center [232, 73] width 32 height 13
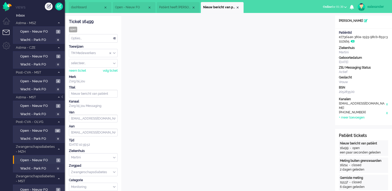
click at [114, 38] on div "Opties..." at bounding box center [93, 38] width 48 height 8
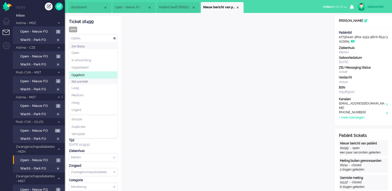
click at [104, 75] on li "Opgelost" at bounding box center [93, 75] width 48 height 8
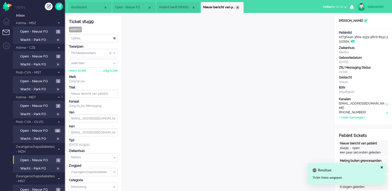
click at [239, 7] on div "Close tab" at bounding box center [237, 7] width 4 height 4
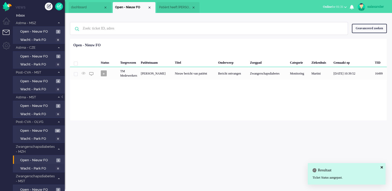
click at [174, 6] on span "Patiënt heeft [PERSON_NAME] nog niet geactiveerd. Herinnering 3" at bounding box center [175, 7] width 32 height 4
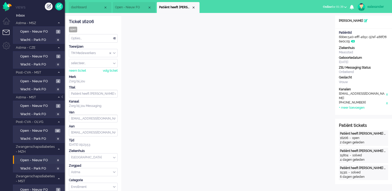
click at [112, 38] on div "Opties..." at bounding box center [93, 38] width 48 height 8
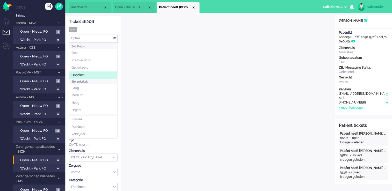
click at [102, 72] on li "Opgelost" at bounding box center [93, 75] width 48 height 8
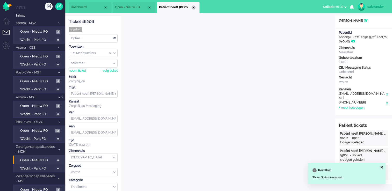
click at [194, 7] on div "Close tab" at bounding box center [193, 7] width 4 height 4
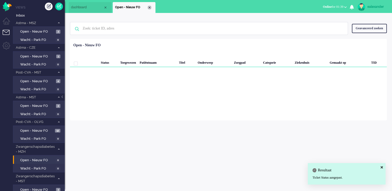
click at [149, 7] on div "Close tab" at bounding box center [149, 7] width 4 height 4
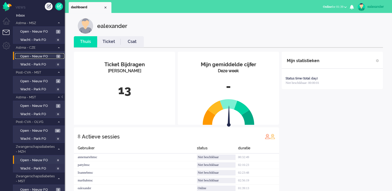
click at [51, 55] on span "Open - Nieuw FO" at bounding box center [37, 56] width 35 height 5
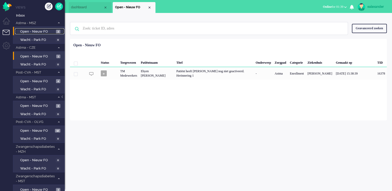
click at [49, 33] on span "Open - Nieuw FO" at bounding box center [37, 31] width 34 height 5
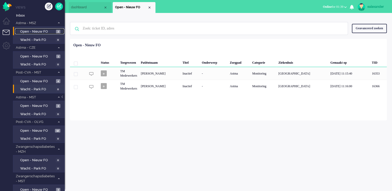
scroll to position [25, 0]
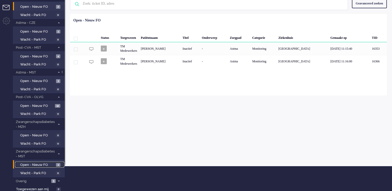
click at [57, 163] on span "3" at bounding box center [58, 165] width 4 height 4
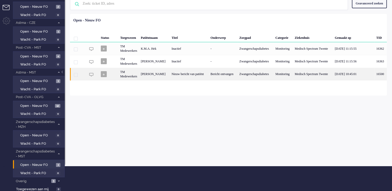
click at [186, 76] on div "Nieuw bericht van patiënt" at bounding box center [189, 74] width 39 height 13
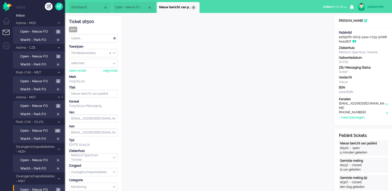
click at [194, 8] on div "Close tab" at bounding box center [193, 7] width 4 height 4
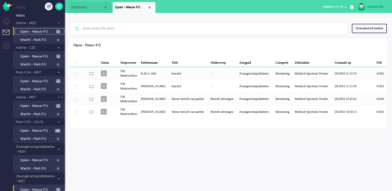
click at [54, 32] on span "Open - Nieuw FO" at bounding box center [37, 31] width 34 height 5
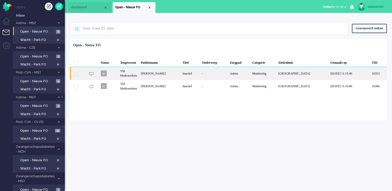
click at [200, 74] on div "Inactief" at bounding box center [189, 73] width 19 height 13
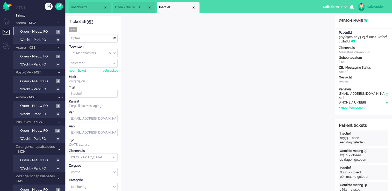
click at [128, 8] on span "Open - Nieuw FO" at bounding box center [131, 7] width 32 height 4
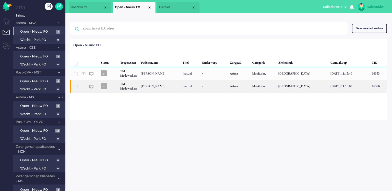
click at [180, 90] on div "[PERSON_NAME]" at bounding box center [160, 86] width 42 height 13
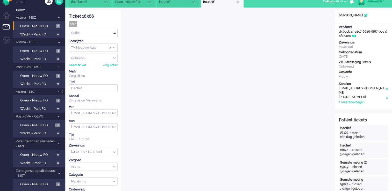
scroll to position [16, 0]
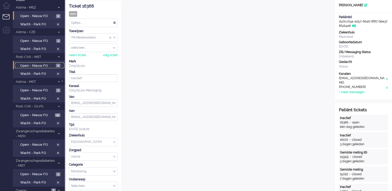
click at [40, 64] on span "Open - Nieuw FO" at bounding box center [37, 65] width 34 height 5
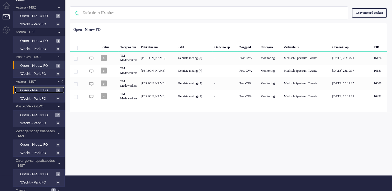
click at [34, 90] on span "Open - Nieuw FO" at bounding box center [37, 90] width 34 height 5
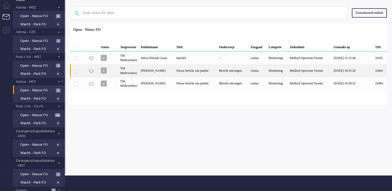
click at [217, 70] on div "Nieuw bericht van patiënt" at bounding box center [195, 70] width 43 height 13
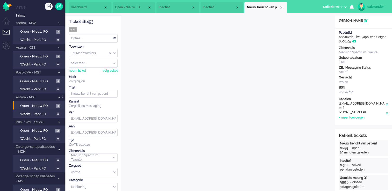
click at [114, 40] on div "Opties..." at bounding box center [93, 38] width 48 height 8
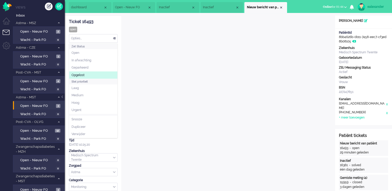
click at [100, 75] on li "Opgelost" at bounding box center [93, 75] width 48 height 8
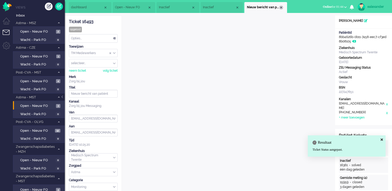
click at [282, 7] on div "Close tab" at bounding box center [281, 7] width 4 height 4
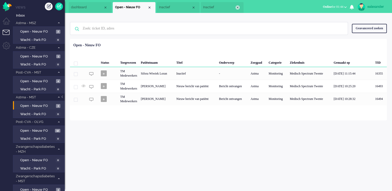
click at [237, 9] on div "Close tab" at bounding box center [237, 7] width 4 height 4
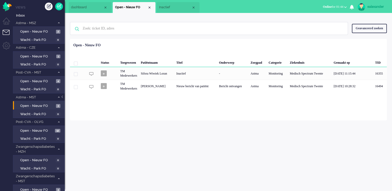
drag, startPoint x: 192, startPoint y: 9, endPoint x: 192, endPoint y: 14, distance: 6.0
click at [192, 9] on div "Close tab" at bounding box center [193, 7] width 4 height 4
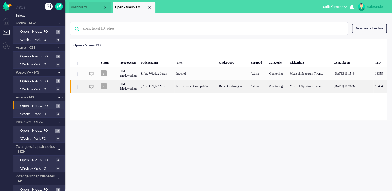
click at [190, 89] on div "Nieuw bericht van patiënt" at bounding box center [195, 86] width 43 height 13
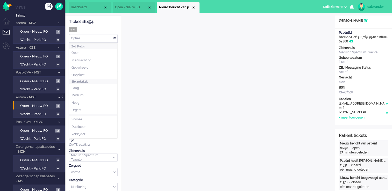
click at [114, 37] on div "Opties..." at bounding box center [93, 38] width 48 height 8
click at [101, 75] on li "Opgelost" at bounding box center [93, 75] width 48 height 8
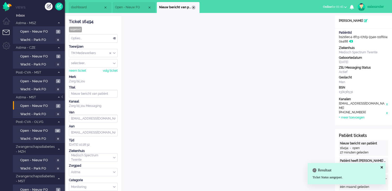
click at [194, 6] on div "Close tab" at bounding box center [193, 7] width 4 height 4
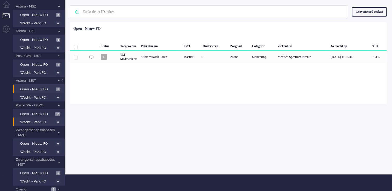
scroll to position [25, 0]
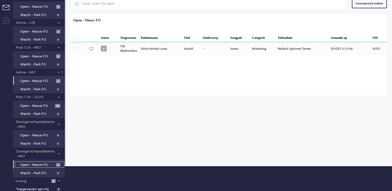
click at [38, 163] on span "Open - Nieuw FO" at bounding box center [37, 165] width 34 height 5
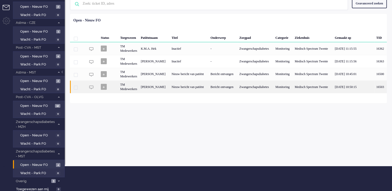
click at [213, 88] on div "Bericht ontvangen" at bounding box center [223, 86] width 29 height 13
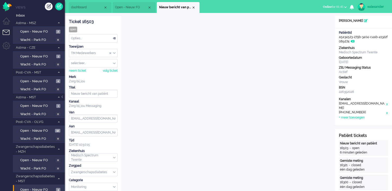
click at [114, 51] on div "TM Medewerkers" at bounding box center [93, 53] width 48 height 8
click at [110, 70] on li "TM Verpleegkundigen" at bounding box center [93, 69] width 48 height 8
click at [194, 6] on div "Close tab" at bounding box center [193, 7] width 4 height 4
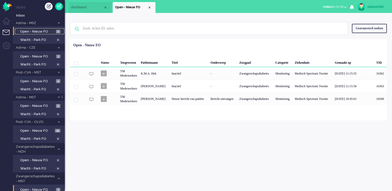
click at [46, 32] on span "Open - Nieuw FO" at bounding box center [37, 31] width 34 height 5
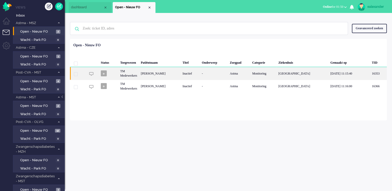
click at [200, 75] on div "Inactief" at bounding box center [189, 73] width 19 height 13
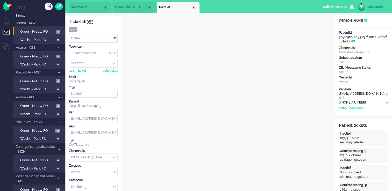
click at [114, 39] on div "Opties..." at bounding box center [93, 38] width 48 height 8
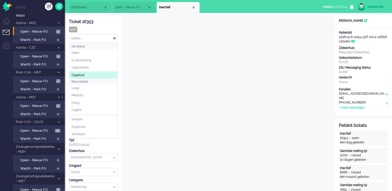
click at [102, 72] on li "Opgelost" at bounding box center [93, 75] width 48 height 8
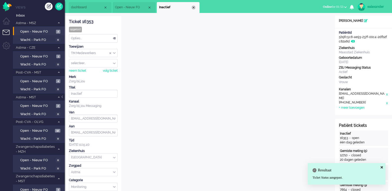
click at [193, 8] on div "Close tab" at bounding box center [193, 7] width 4 height 4
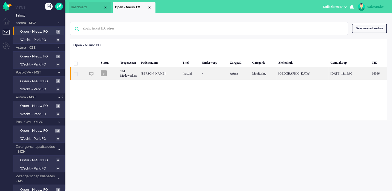
click at [250, 76] on div "Astma" at bounding box center [239, 73] width 22 height 13
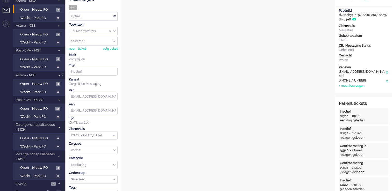
scroll to position [5, 0]
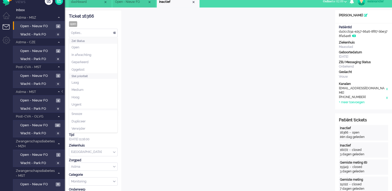
click at [110, 34] on div "Opties..." at bounding box center [93, 33] width 48 height 8
click at [96, 68] on li "Opgelost" at bounding box center [93, 70] width 48 height 8
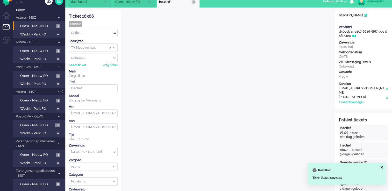
click at [193, 3] on div "Close tab" at bounding box center [193, 2] width 4 height 4
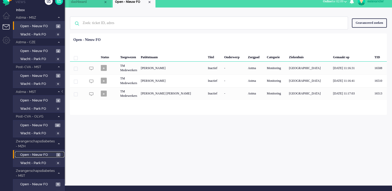
click at [45, 155] on span "Open - Nieuw FO" at bounding box center [37, 154] width 35 height 5
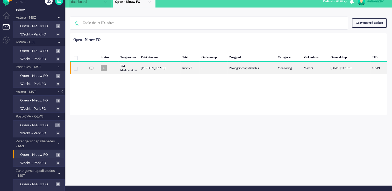
click at [233, 72] on div "Zwangerschapsdiabetes" at bounding box center [251, 68] width 48 height 13
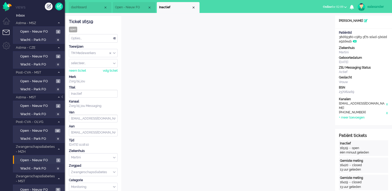
scroll to position [16, 0]
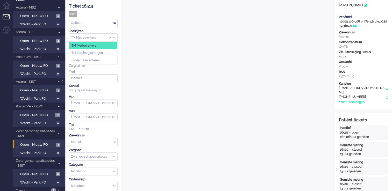
click at [115, 38] on input "Assign Group" at bounding box center [93, 38] width 48 height 8
click at [116, 50] on li "TM Verpleegkundigen" at bounding box center [93, 53] width 48 height 8
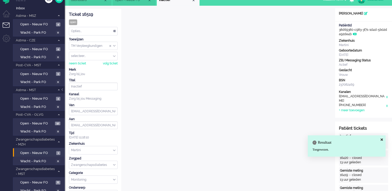
scroll to position [0, 0]
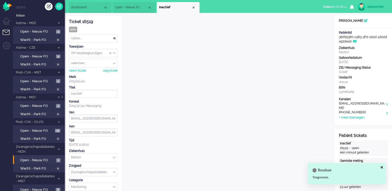
drag, startPoint x: 193, startPoint y: 7, endPoint x: 200, endPoint y: 10, distance: 7.9
click at [193, 7] on div "Close tab" at bounding box center [193, 7] width 4 height 4
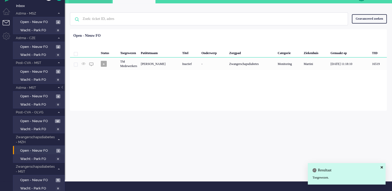
scroll to position [25, 0]
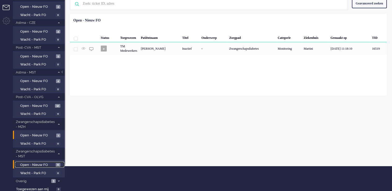
click at [55, 162] on link "Open - Nieuw FO 6" at bounding box center [39, 165] width 49 height 6
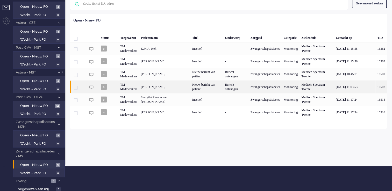
click at [204, 87] on div "Nieuw bericht van patiënt" at bounding box center [206, 86] width 33 height 13
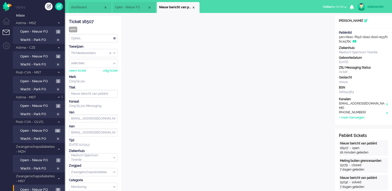
click at [114, 53] on div "TM Medewerkers" at bounding box center [93, 53] width 48 height 8
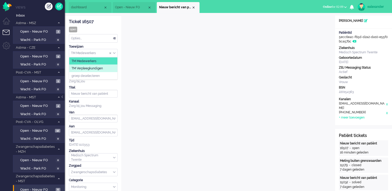
click at [111, 70] on li "TM Verpleegkundigen" at bounding box center [93, 69] width 48 height 8
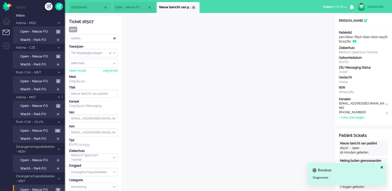
click at [193, 6] on div "Close tab" at bounding box center [193, 7] width 4 height 4
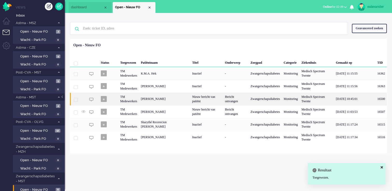
click at [224, 98] on div "Bericht ontvangen" at bounding box center [235, 99] width 25 height 13
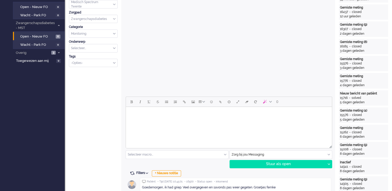
scroll to position [135, 0]
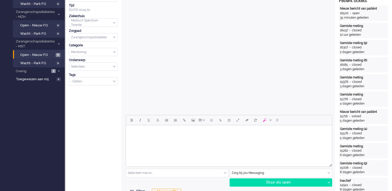
click at [250, 136] on body "Rich Text Area. Press ALT-0 for help." at bounding box center [229, 131] width 202 height 9
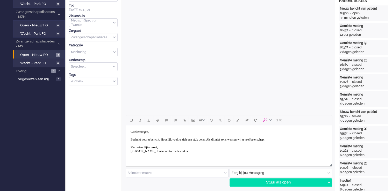
click at [146, 147] on body "Goedemorgen, Bedankt voor u bericht. Hopelijk voelt u zich een stuk beter. Als …" at bounding box center [229, 141] width 202 height 28
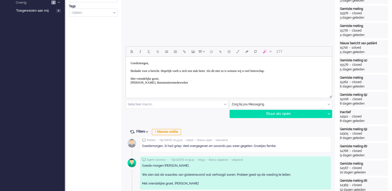
scroll to position [212, 0]
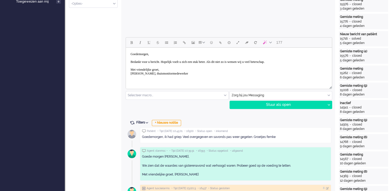
click at [169, 61] on body "Goedemorgen, Bedankt voor u bericht. Hopelijk voelt u zich een stuk beter. Als …" at bounding box center [229, 64] width 202 height 28
click at [156, 65] on body "Goedemorgen, Bedankt voor u bericht. Wat verveld dat u griep had. Hopelijk voel…" at bounding box center [229, 64] width 202 height 28
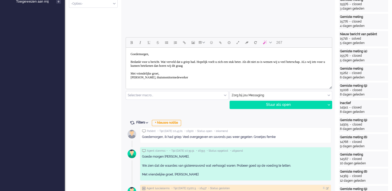
click at [153, 65] on body "Goedemorgen, Bedankt voor u bericht. Wat verveld dat u griep had. Hopelijk voel…" at bounding box center [229, 66] width 202 height 32
click at [248, 66] on body "Goedemorgen, Bedankt voor u bericht. Wat verveld dat u griep had. Hopelijk voel…" at bounding box center [229, 66] width 202 height 32
click at [271, 104] on div "Stuur als open" at bounding box center [278, 105] width 96 height 8
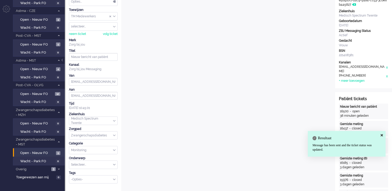
scroll to position [0, 0]
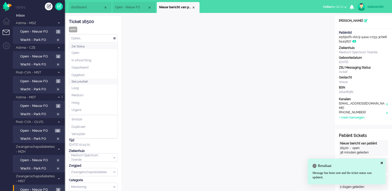
click at [108, 36] on div "Opties..." at bounding box center [93, 38] width 48 height 8
click at [98, 74] on li "Opgelost" at bounding box center [93, 75] width 48 height 8
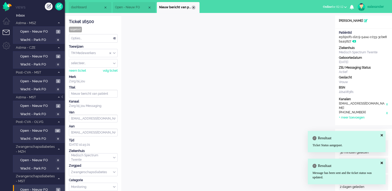
click at [194, 7] on div "Close tab" at bounding box center [193, 7] width 4 height 4
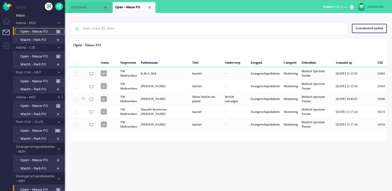
click at [57, 33] on span "3" at bounding box center [58, 32] width 4 height 4
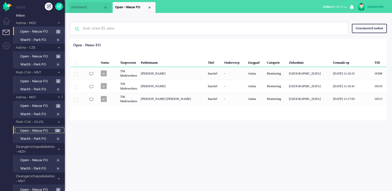
click at [56, 129] on span "12" at bounding box center [57, 131] width 5 height 4
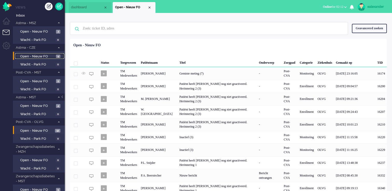
click at [43, 56] on span "Open - Nieuw FO" at bounding box center [37, 56] width 34 height 5
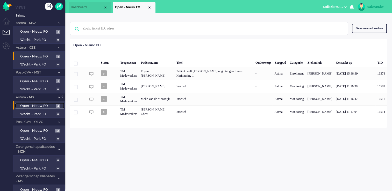
click at [50, 105] on span "Open - Nieuw FO" at bounding box center [37, 106] width 34 height 5
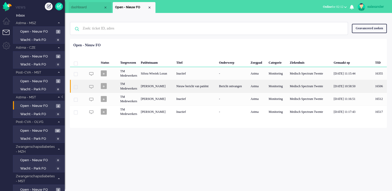
click at [228, 85] on div "Bericht ontvangen" at bounding box center [233, 86] width 32 height 13
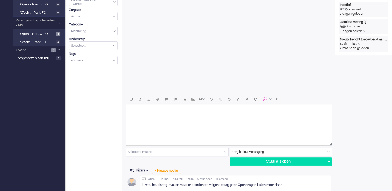
scroll to position [207, 0]
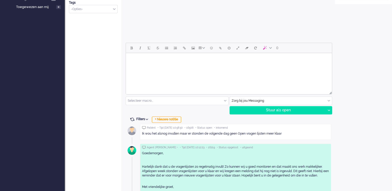
click at [271, 66] on html at bounding box center [229, 59] width 206 height 13
click at [131, 65] on body "Goedemorgen, Bedankt voor u bericht" at bounding box center [229, 61] width 202 height 13
click at [173, 67] on body "Goedemorgen, Bedankt voor u bericht" at bounding box center [229, 63] width 202 height 17
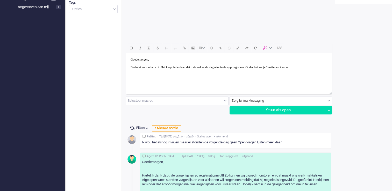
click at [321, 67] on body "Goedemorgen, Bedankt voor u bericht. Het klopt inderdaad dat u de volgende dag …" at bounding box center [229, 63] width 202 height 17
click at [152, 70] on body "Goedemorgen, Bedankt voor u bericht. Het klopt inderdaad dat u de volgende dag …" at bounding box center [229, 63] width 202 height 17
click at [160, 75] on body "Goedemorgen, Bedankt voor u bericht. Het klopt inderdaad dat u de volgende dag …" at bounding box center [229, 67] width 202 height 25
click at [295, 75] on body "Goedemorgen, Bedankt voor u bericht. Het klopt inderdaad dat u de volgende dag …" at bounding box center [229, 67] width 202 height 25
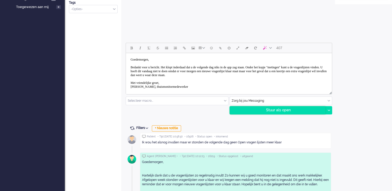
click at [286, 108] on div "Stuur als open" at bounding box center [278, 110] width 96 height 8
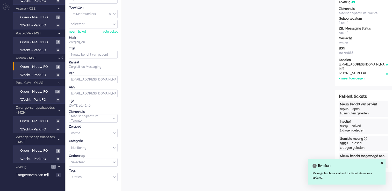
scroll to position [0, 0]
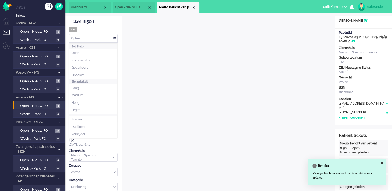
click at [116, 41] on div "Opties..." at bounding box center [93, 38] width 48 height 8
click at [97, 74] on li "Opgelost" at bounding box center [93, 75] width 48 height 8
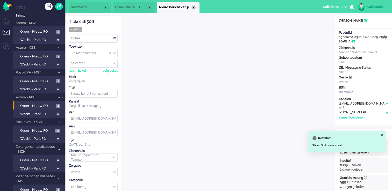
click at [193, 7] on div "Close tab" at bounding box center [193, 7] width 4 height 4
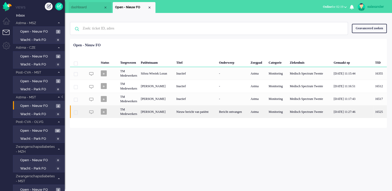
click at [259, 116] on div "Astma" at bounding box center [257, 111] width 18 height 13
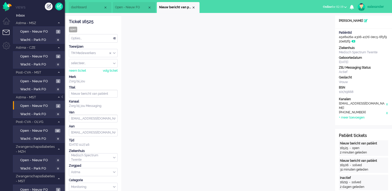
click at [115, 38] on div "Opties..." at bounding box center [93, 38] width 48 height 8
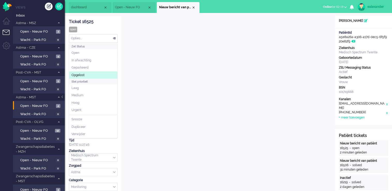
drag, startPoint x: 101, startPoint y: 75, endPoint x: 128, endPoint y: 63, distance: 30.0
click at [101, 75] on li "Opgelost" at bounding box center [93, 75] width 48 height 8
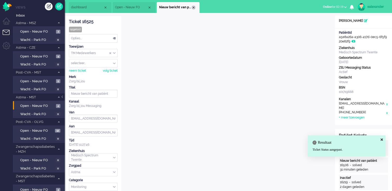
click at [193, 9] on div "Close tab" at bounding box center [193, 7] width 4 height 4
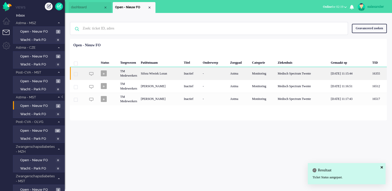
click at [201, 76] on div "Inactief" at bounding box center [191, 73] width 19 height 13
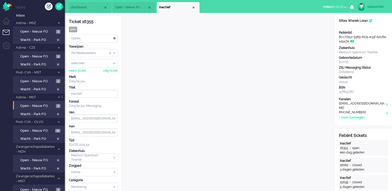
drag, startPoint x: 88, startPoint y: 21, endPoint x: 69, endPoint y: 21, distance: 18.6
click at [69, 21] on div "Ticket 16355" at bounding box center [93, 22] width 49 height 6
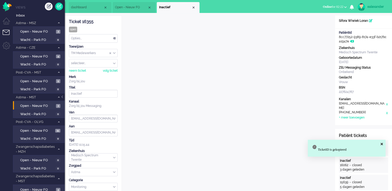
copy div "Ticket 16355"
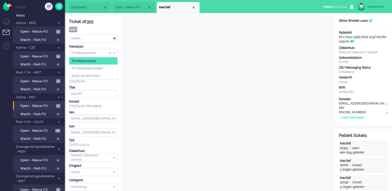
click at [114, 54] on div "TM Medewerkers" at bounding box center [93, 53] width 48 height 8
click at [113, 67] on li "TM Verpleegkundigen" at bounding box center [93, 69] width 48 height 8
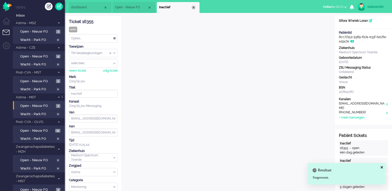
click at [194, 8] on div "Close tab" at bounding box center [193, 7] width 4 height 4
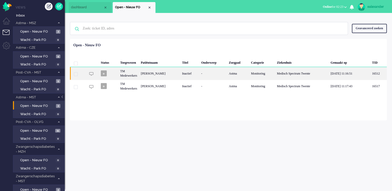
click at [199, 75] on div "Inactief" at bounding box center [189, 73] width 19 height 13
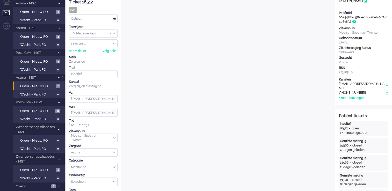
scroll to position [31, 0]
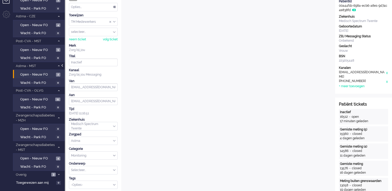
click at [63, 66] on div at bounding box center [62, 68] width 3 height 8
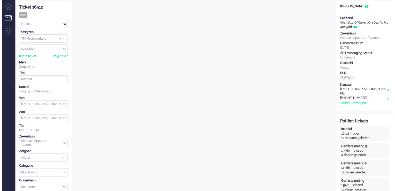
scroll to position [0, 0]
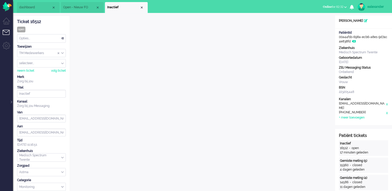
drag, startPoint x: 19, startPoint y: 17, endPoint x: 17, endPoint y: 21, distance: 4.8
click at [17, 21] on div "Ticket 16512" at bounding box center [41, 22] width 49 height 6
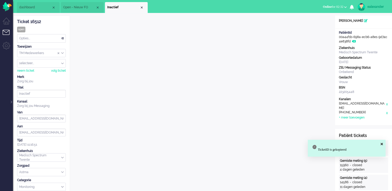
copy div "Ticket 16512"
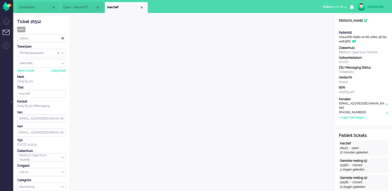
click at [58, 40] on div "Opties..." at bounding box center [41, 38] width 48 height 8
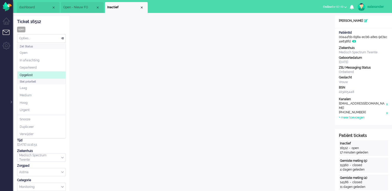
click at [39, 74] on li "Opgelost" at bounding box center [41, 75] width 48 height 8
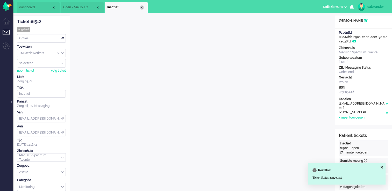
click at [143, 9] on div "Close tab" at bounding box center [141, 7] width 4 height 4
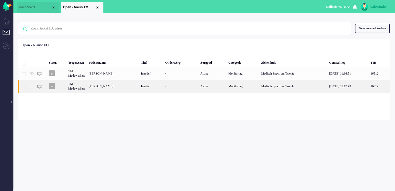
click at [139, 89] on div "M. Simsek" at bounding box center [113, 86] width 52 height 13
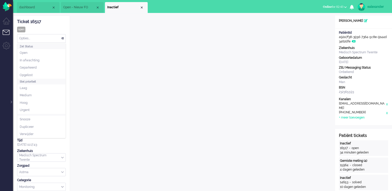
click at [63, 37] on div "Opties..." at bounding box center [41, 38] width 48 height 8
click at [45, 75] on li "Opgelost" at bounding box center [41, 75] width 48 height 8
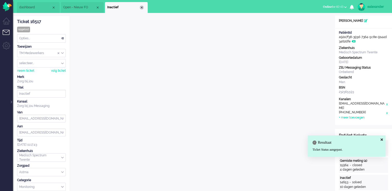
click at [141, 9] on div "Close tab" at bounding box center [141, 7] width 4 height 4
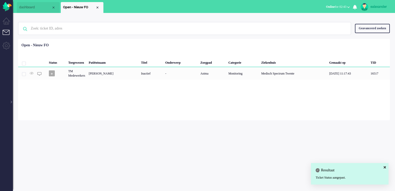
drag, startPoint x: 98, startPoint y: 8, endPoint x: 95, endPoint y: 11, distance: 4.2
click at [97, 8] on div "Close tab" at bounding box center [97, 7] width 4 height 4
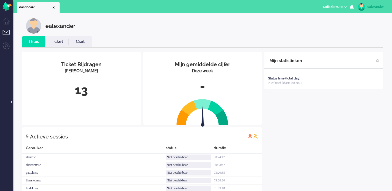
click at [11, 102] on div at bounding box center [11, 99] width 3 height 8
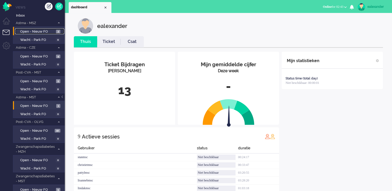
click at [55, 31] on link "Open - Nieuw FO 3" at bounding box center [39, 31] width 49 height 6
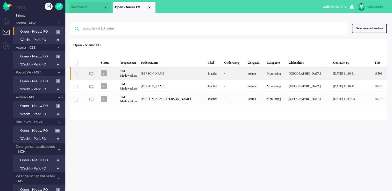
click at [219, 74] on div "Inactief" at bounding box center [214, 73] width 16 height 13
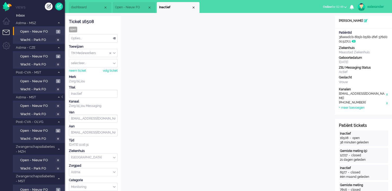
drag, startPoint x: 94, startPoint y: 20, endPoint x: 69, endPoint y: 22, distance: 24.7
click at [69, 22] on div "Ticket 16508" at bounding box center [93, 22] width 49 height 6
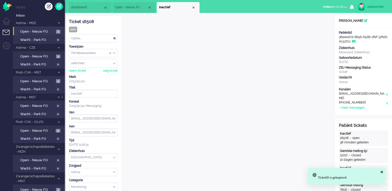
copy div "Ticket 16508"
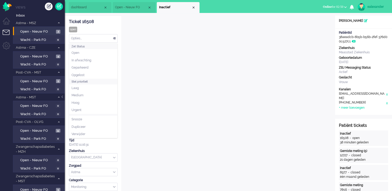
click at [116, 39] on div "Opties..." at bounding box center [93, 38] width 48 height 8
click at [100, 77] on li "Opgelost" at bounding box center [93, 75] width 48 height 8
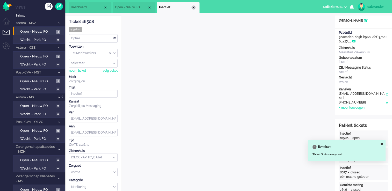
click at [194, 8] on div "Close tab" at bounding box center [193, 7] width 4 height 4
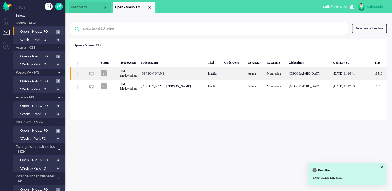
click at [200, 73] on div "Sylvia Johanna Maria van der Meer" at bounding box center [172, 73] width 67 height 13
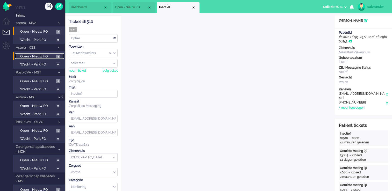
click at [43, 54] on span "Open - Nieuw FO" at bounding box center [37, 56] width 34 height 5
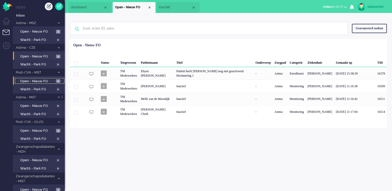
click at [52, 80] on span "Open - Nieuw FO" at bounding box center [37, 81] width 34 height 5
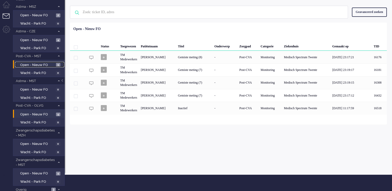
scroll to position [25, 0]
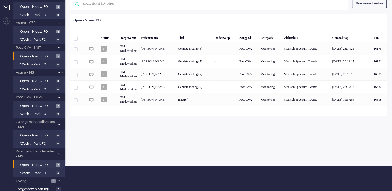
click at [42, 166] on li "Open - Nieuw FO 5" at bounding box center [38, 164] width 51 height 8
click at [43, 164] on span "Open - Nieuw FO" at bounding box center [37, 165] width 34 height 5
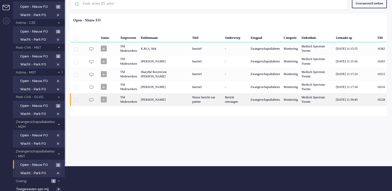
click at [223, 103] on div "Bericht ontvangen" at bounding box center [235, 99] width 25 height 13
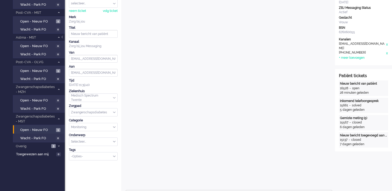
scroll to position [31, 0]
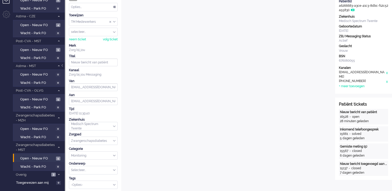
click at [114, 21] on div "TM Medewerkers" at bounding box center [93, 22] width 48 height 8
click at [114, 36] on li "TM Verpleegkundigen" at bounding box center [93, 37] width 48 height 8
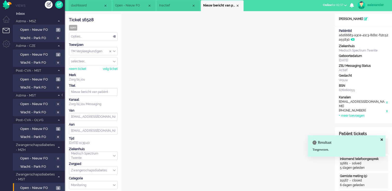
scroll to position [0, 0]
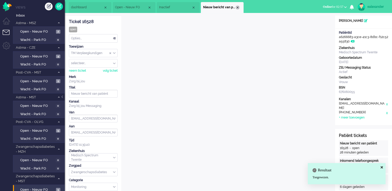
click at [238, 6] on div "Close tab" at bounding box center [237, 7] width 4 height 4
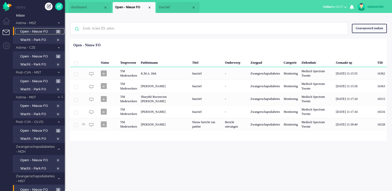
click at [52, 33] on span "Open - Nieuw FO" at bounding box center [37, 31] width 34 height 5
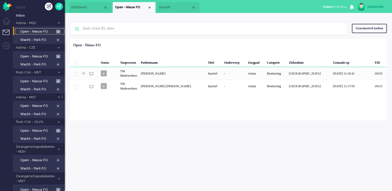
click at [170, 7] on span "Inactief" at bounding box center [175, 7] width 32 height 4
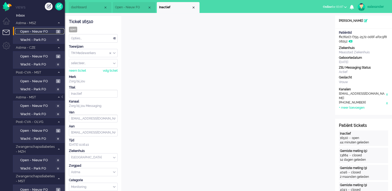
click at [135, 7] on span "Open - Nieuw FO" at bounding box center [131, 7] width 32 height 4
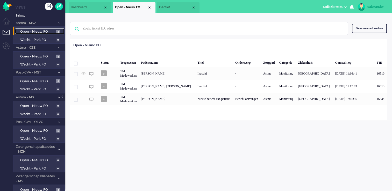
click at [173, 9] on span "Inactief" at bounding box center [175, 7] width 32 height 4
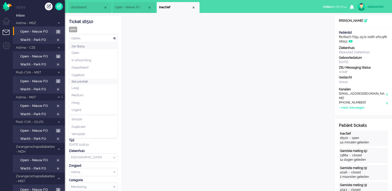
click at [110, 36] on div "Opties..." at bounding box center [93, 38] width 48 height 8
click at [97, 74] on li "Opgelost" at bounding box center [93, 75] width 48 height 8
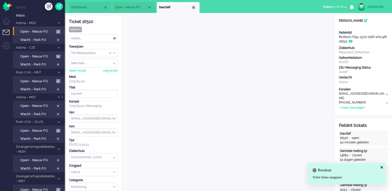
click at [195, 7] on div "Close tab" at bounding box center [193, 7] width 4 height 4
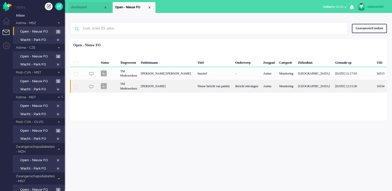
click at [168, 87] on div "Rudolf Cornelis Willemse" at bounding box center [167, 86] width 57 height 13
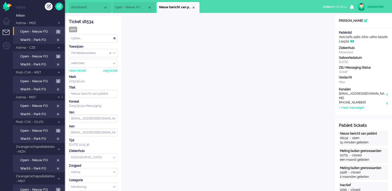
click at [114, 37] on div "Opties..." at bounding box center [93, 38] width 48 height 8
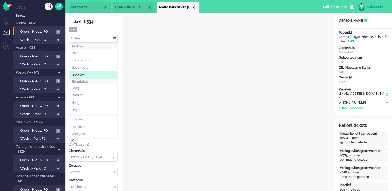
click at [85, 73] on li "Opgelost" at bounding box center [93, 75] width 48 height 8
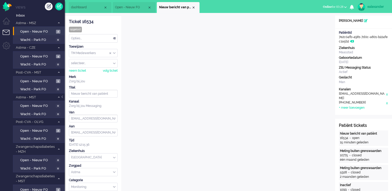
click at [111, 38] on div "Opties..." at bounding box center [93, 38] width 48 height 8
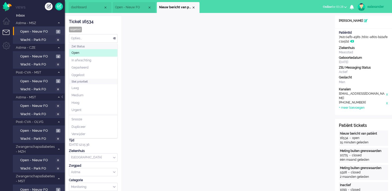
click at [104, 50] on li "Open" at bounding box center [93, 53] width 48 height 8
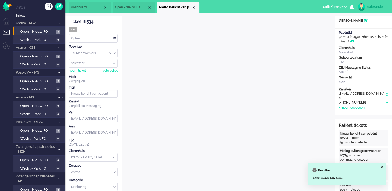
click at [137, 10] on li "Open - Nieuw FO" at bounding box center [134, 7] width 43 height 11
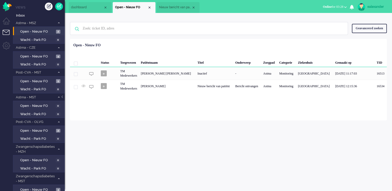
click at [181, 9] on span "Nieuw bericht van patiënt" at bounding box center [175, 7] width 32 height 4
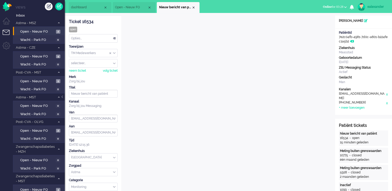
click at [115, 53] on div "TM Medewerkers" at bounding box center [93, 53] width 48 height 8
click at [109, 68] on li "TM Verpleegkundigen" at bounding box center [93, 69] width 48 height 8
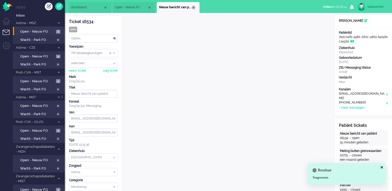
click at [192, 6] on div "Close tab" at bounding box center [193, 7] width 4 height 4
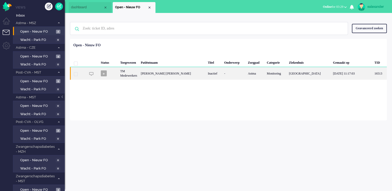
click at [202, 69] on div "Maria Fernanda Pires Ramos Gomes" at bounding box center [172, 73] width 67 height 13
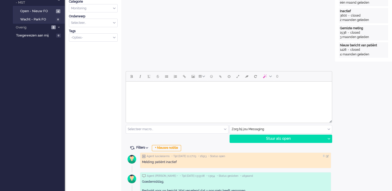
scroll to position [181, 0]
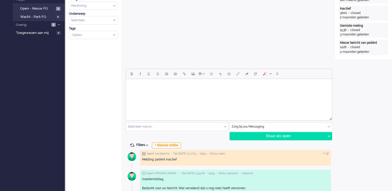
click at [279, 89] on body "Rich Text Area. Press ALT-0 for help." at bounding box center [229, 85] width 202 height 9
click at [198, 90] on body "Rich Text Area. Press ALT-0 for help." at bounding box center [229, 85] width 202 height 9
click at [139, 97] on body "Goedemiddag," at bounding box center [229, 89] width 202 height 17
click at [133, 82] on body "Goedemiddag, Hoe gaat het met u? Hopelijk gaat het goed. We kregen een melding …" at bounding box center [229, 85] width 202 height 63
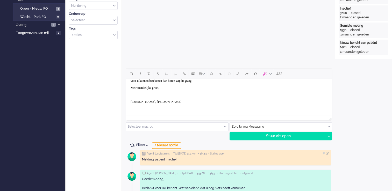
click at [145, 95] on p "Rich Text Area. Press ALT-0 for help." at bounding box center [228, 95] width 196 height 4
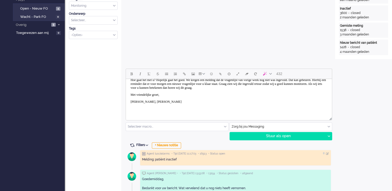
click at [144, 109] on body "Goedemiddag, Hoe gaat het met u? Hopelijk gaat het goed. We kregen een melding …" at bounding box center [229, 89] width 202 height 49
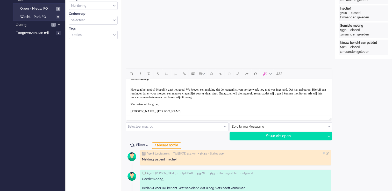
scroll to position [0, 0]
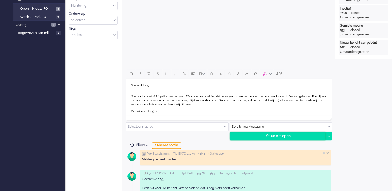
click at [277, 137] on div "Stuur als open" at bounding box center [278, 136] width 96 height 8
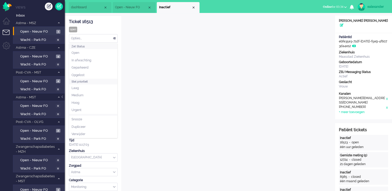
click at [109, 37] on div "Opties..." at bounding box center [93, 38] width 48 height 8
click at [99, 72] on li "Opgelost" at bounding box center [93, 75] width 48 height 8
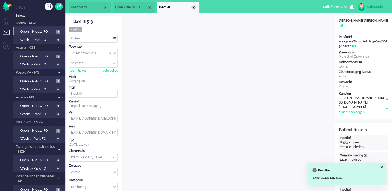
click at [193, 7] on div "Close tab" at bounding box center [193, 7] width 4 height 4
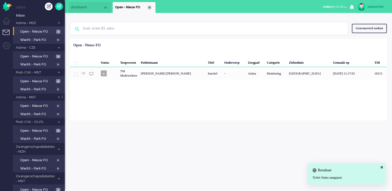
click at [150, 8] on div "Close tab" at bounding box center [149, 7] width 4 height 4
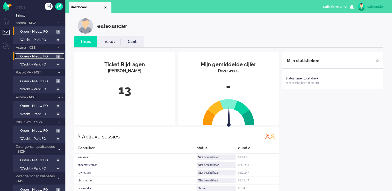
click at [55, 57] on link "Open - Nieuw FO 4" at bounding box center [39, 56] width 49 height 6
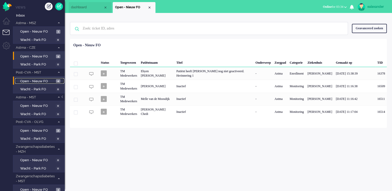
click at [53, 81] on span "Open - Nieuw FO" at bounding box center [37, 81] width 34 height 5
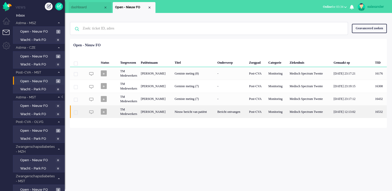
click at [238, 114] on div "Bericht ontvangen" at bounding box center [231, 111] width 32 height 13
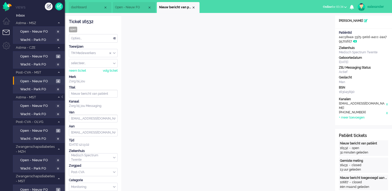
click at [114, 54] on div "TM Medewerkers" at bounding box center [93, 53] width 48 height 8
click at [111, 69] on li "TM Verpleegkundigen" at bounding box center [93, 69] width 48 height 8
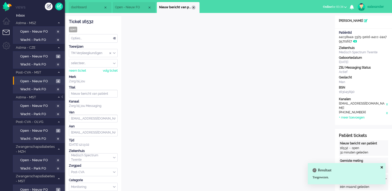
click at [192, 8] on div "Close tab" at bounding box center [193, 7] width 4 height 4
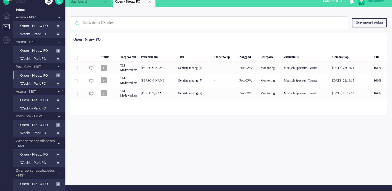
scroll to position [25, 0]
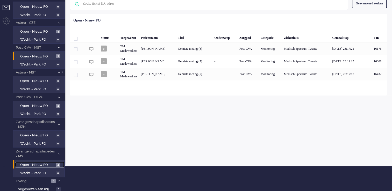
click at [56, 163] on span "4" at bounding box center [58, 165] width 4 height 4
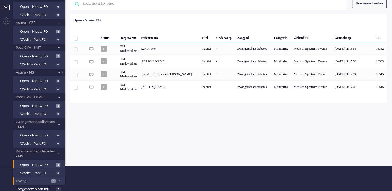
click at [49, 179] on span "Overig" at bounding box center [32, 181] width 35 height 5
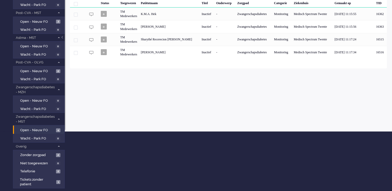
scroll to position [63, 0]
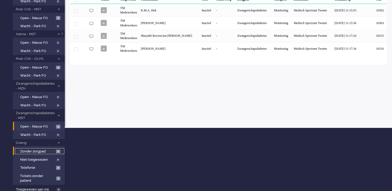
click at [50, 150] on span "Zonder zorgpad" at bounding box center [37, 151] width 34 height 5
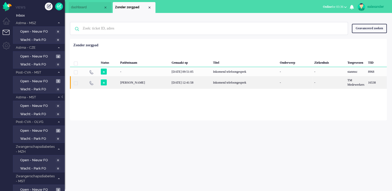
click at [198, 83] on div "13/10/2025 12:41:58" at bounding box center [190, 82] width 41 height 13
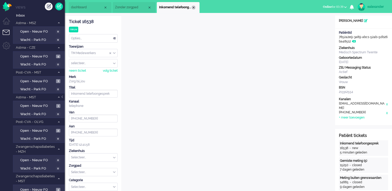
click at [195, 7] on div "Close tab" at bounding box center [193, 7] width 4 height 4
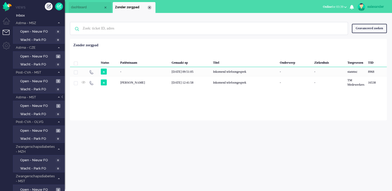
click at [149, 8] on div "Close tab" at bounding box center [149, 7] width 4 height 4
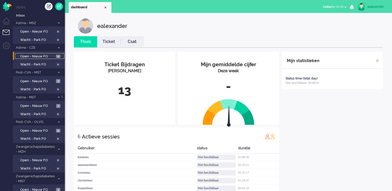
click at [50, 56] on span "Open - Nieuw FO" at bounding box center [37, 56] width 34 height 5
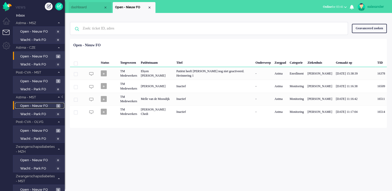
click at [47, 105] on span "Open - Nieuw FO" at bounding box center [37, 106] width 35 height 5
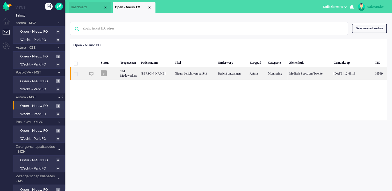
click at [213, 75] on div "Nieuw bericht van patiënt" at bounding box center [194, 73] width 43 height 13
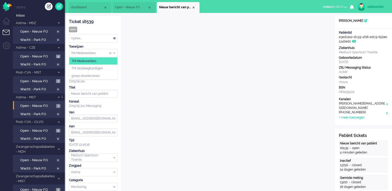
click at [114, 53] on div "TM Medewerkers" at bounding box center [93, 53] width 48 height 8
click at [114, 68] on li "TM Verpleegkundigen" at bounding box center [93, 69] width 48 height 8
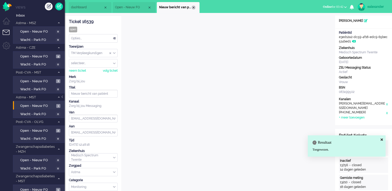
click at [194, 6] on div "Close tab" at bounding box center [193, 7] width 4 height 4
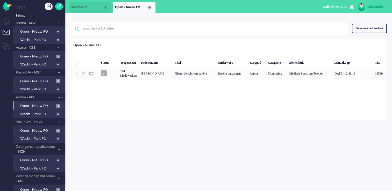
click at [148, 8] on div "Close tab" at bounding box center [149, 7] width 4 height 4
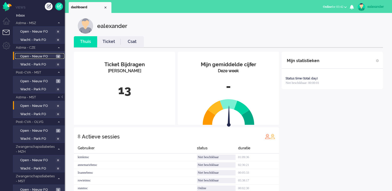
click at [56, 55] on span "4" at bounding box center [58, 57] width 4 height 4
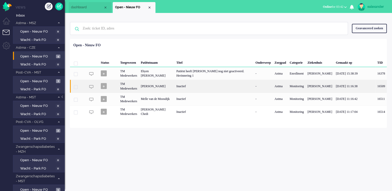
click at [209, 88] on div "Inactief" at bounding box center [213, 86] width 79 height 13
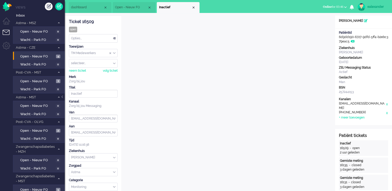
drag, startPoint x: 116, startPoint y: 39, endPoint x: 114, endPoint y: 41, distance: 2.8
click at [115, 40] on div "Opties..." at bounding box center [93, 38] width 48 height 8
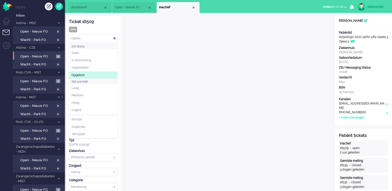
click at [99, 73] on li "Opgelost" at bounding box center [93, 75] width 48 height 8
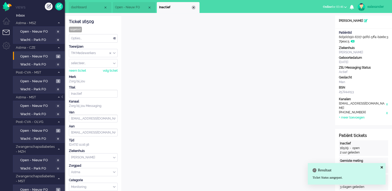
click at [194, 7] on div "Close tab" at bounding box center [193, 7] width 4 height 4
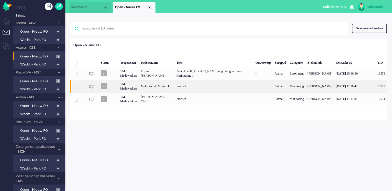
click at [198, 89] on div "Inactief" at bounding box center [213, 86] width 79 height 13
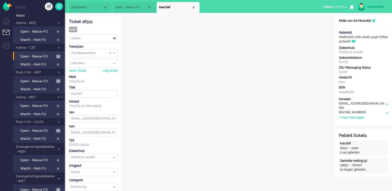
drag, startPoint x: 325, startPoint y: 5, endPoint x: 325, endPoint y: 10, distance: 4.4
click at [325, 5] on span "Online" at bounding box center [326, 7] width 9 height 4
click at [326, 17] on label "Niet beschikbaar" at bounding box center [324, 17] width 41 height 4
